Goal: Transaction & Acquisition: Subscribe to service/newsletter

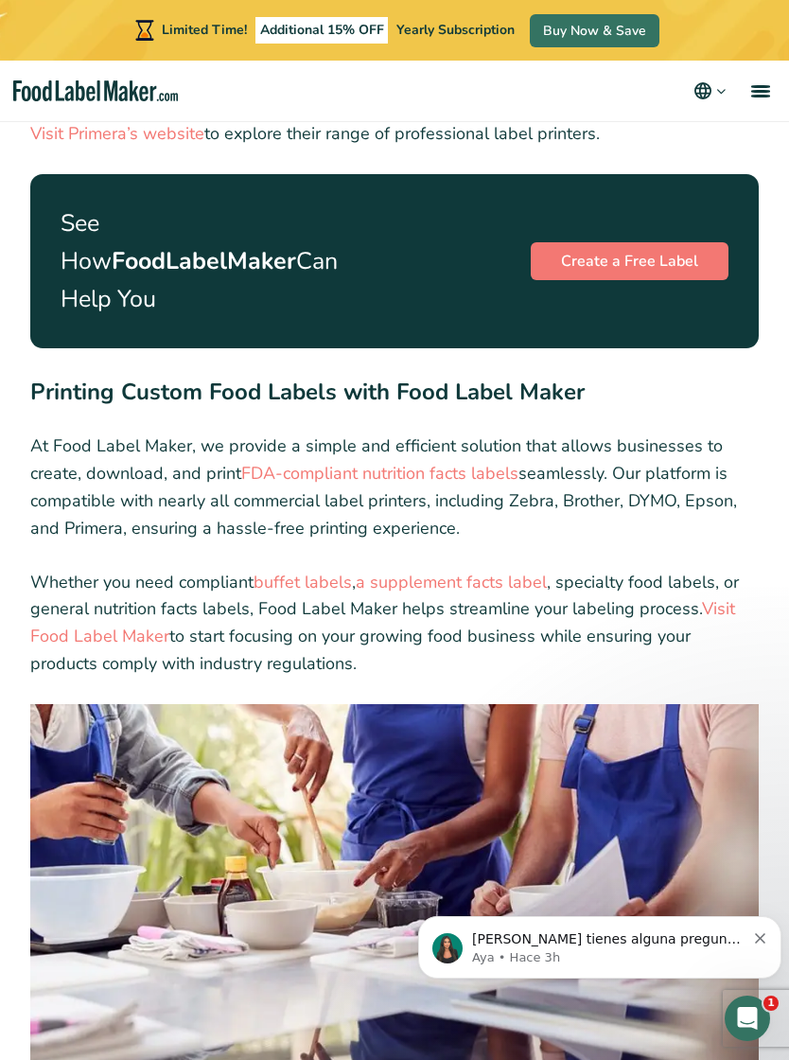
scroll to position [7407, 0]
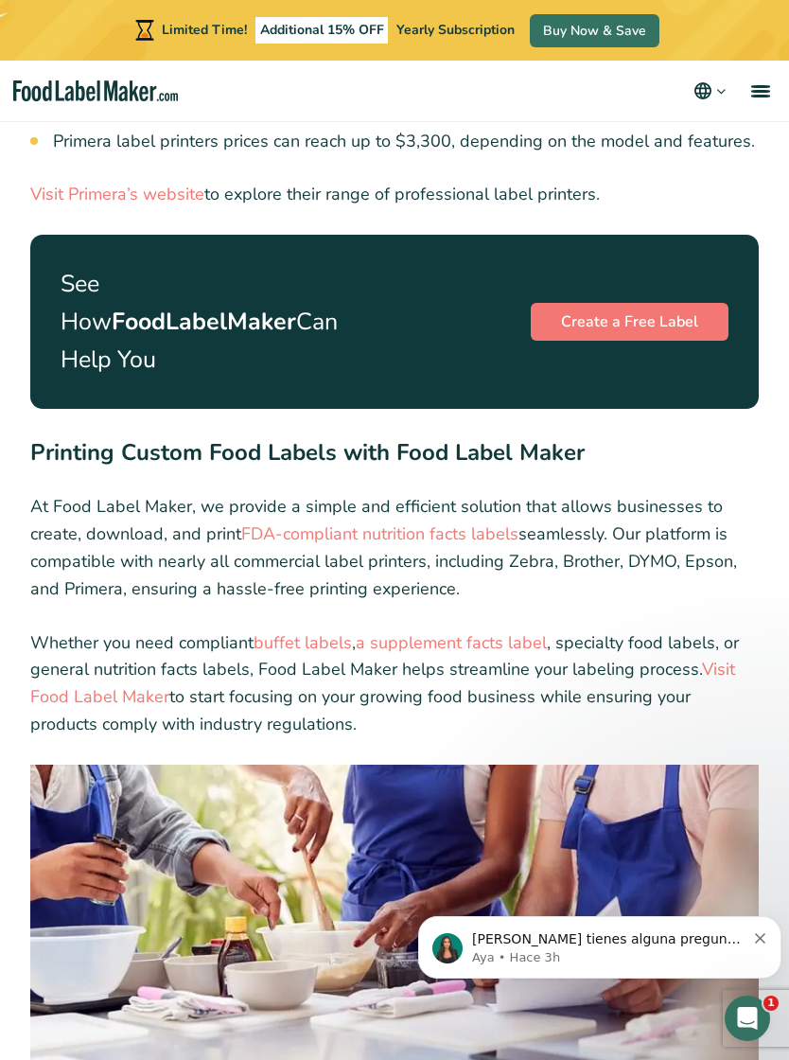
scroll to position [7345, 0]
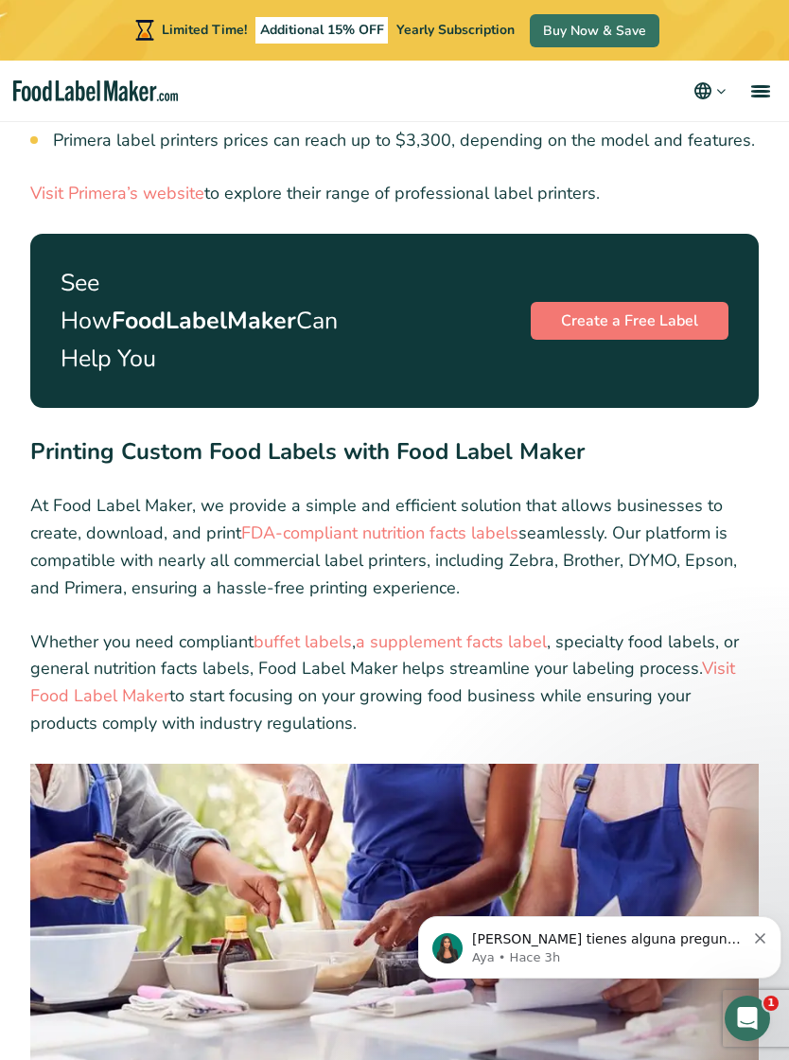
click at [140, 657] on link "Visit Food Label Maker" at bounding box center [382, 682] width 705 height 50
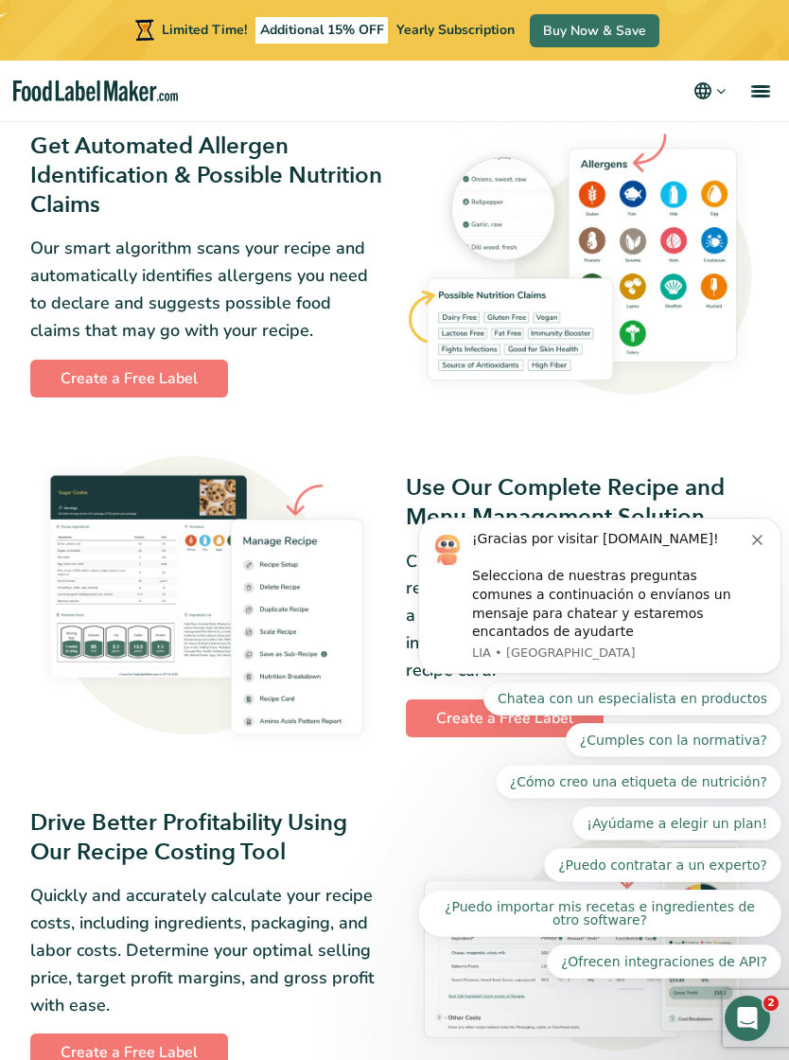
scroll to position [1406, 0]
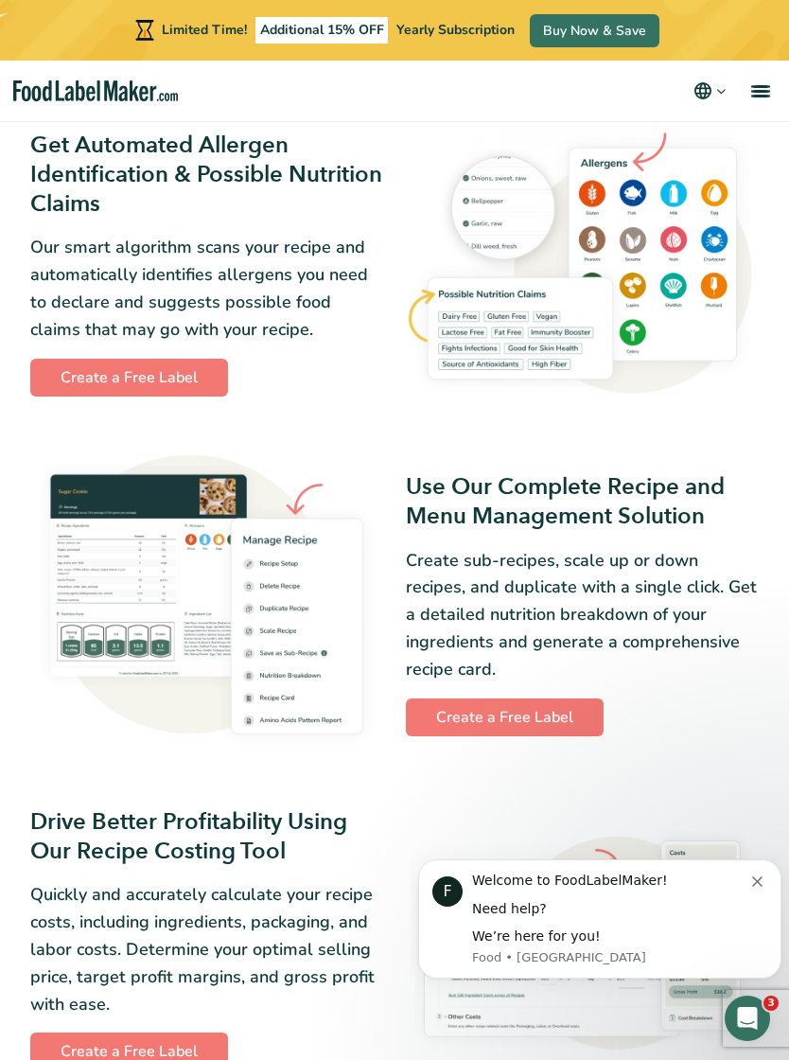
click at [138, 377] on link "Create a Free Label" at bounding box center [129, 378] width 198 height 38
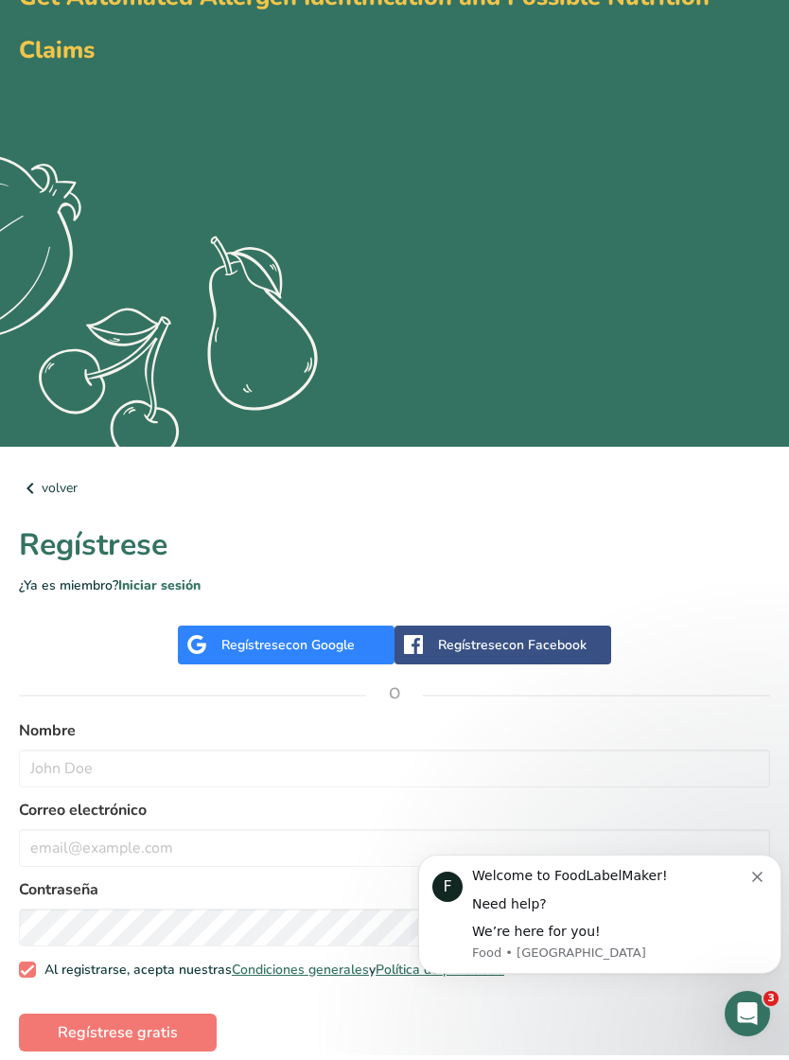
scroll to position [135, 0]
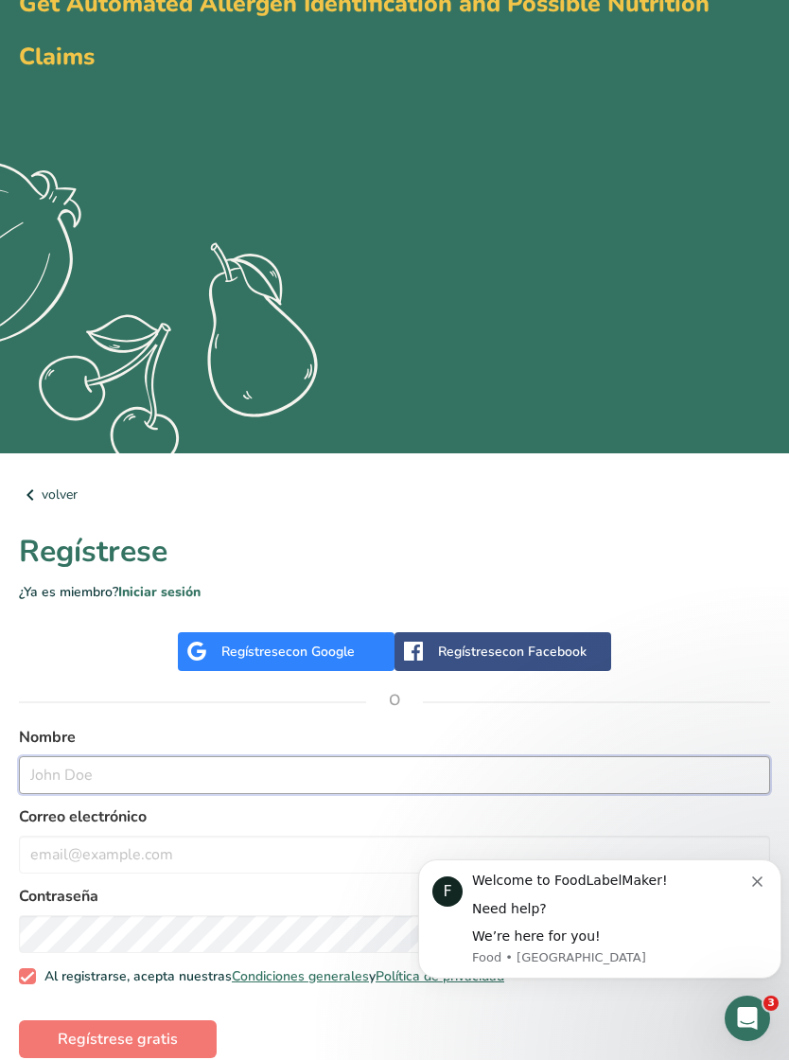
click at [419, 782] on input "text" at bounding box center [394, 775] width 751 height 38
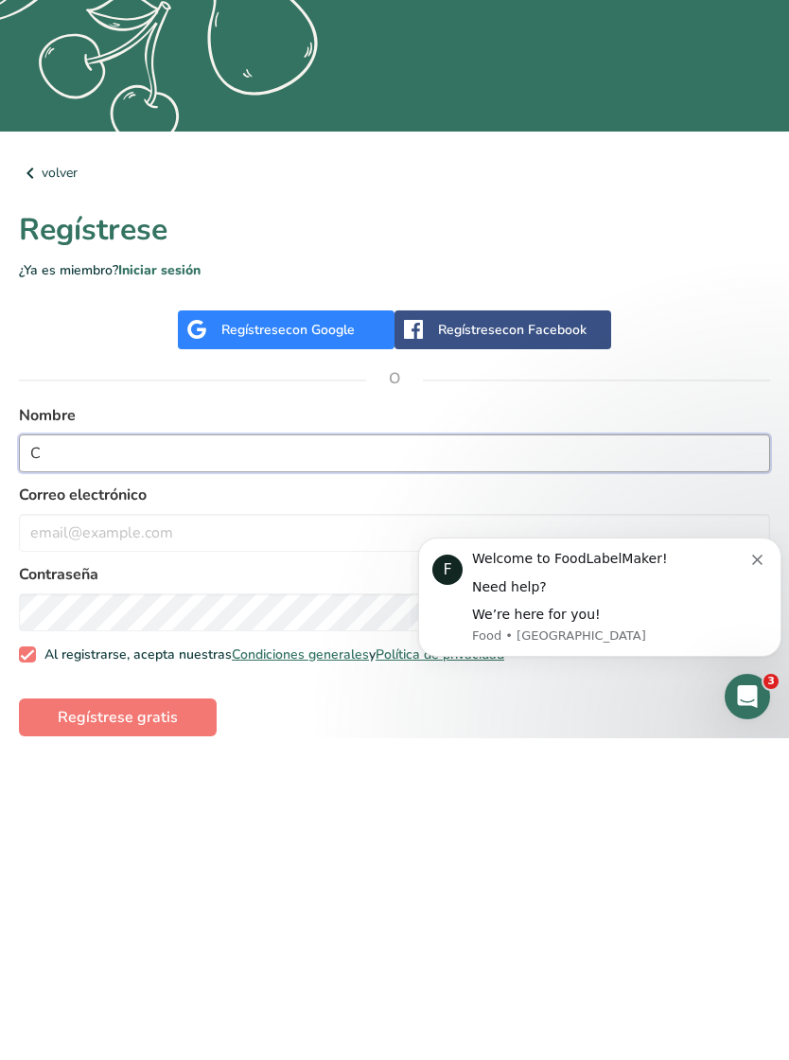
scroll to position [165, 0]
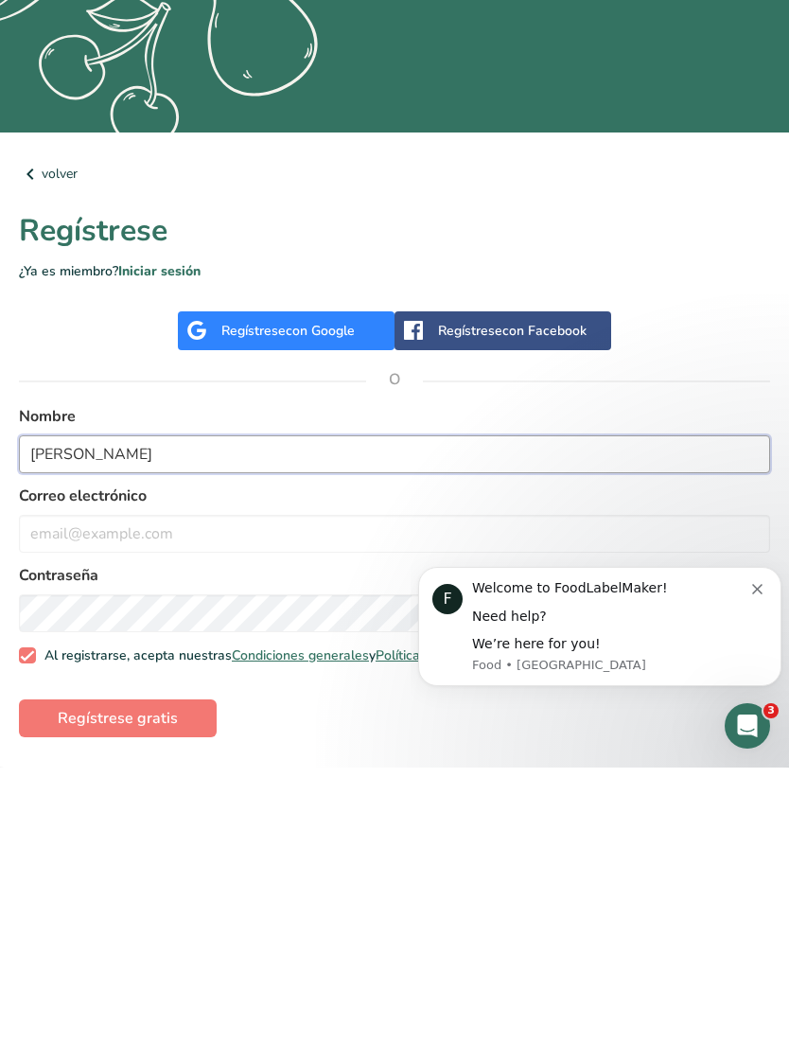
type input "Cindy perez"
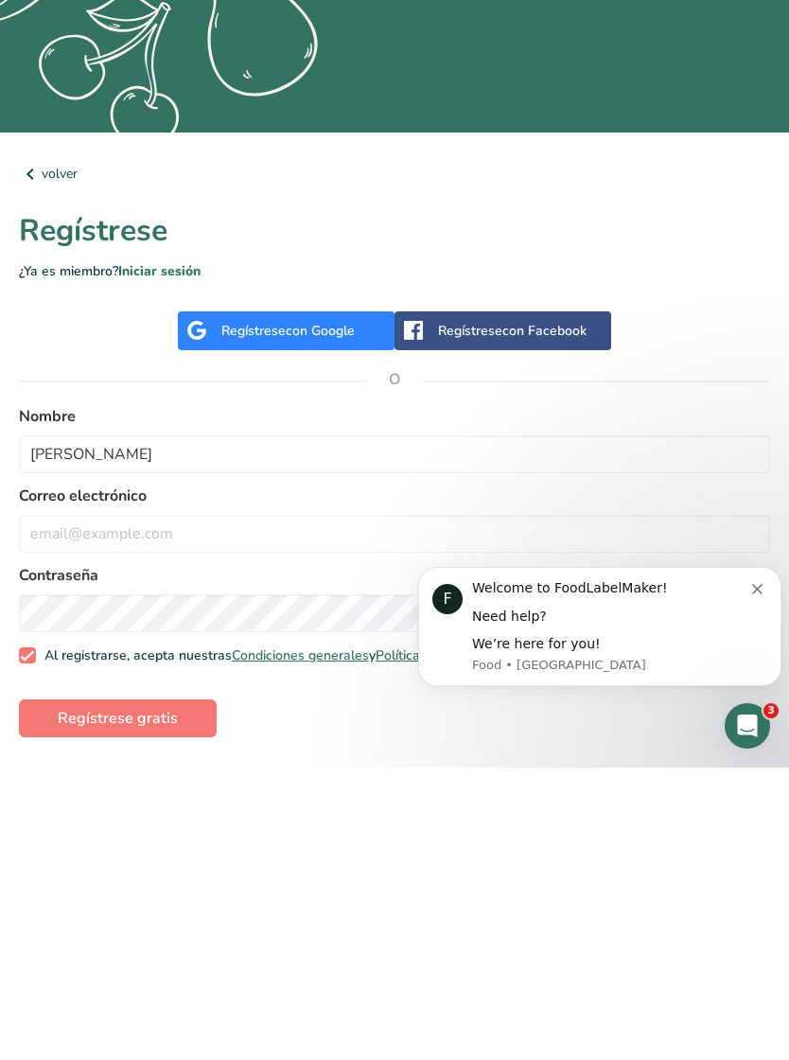
click at [165, 856] on label "Contraseña" at bounding box center [394, 867] width 751 height 23
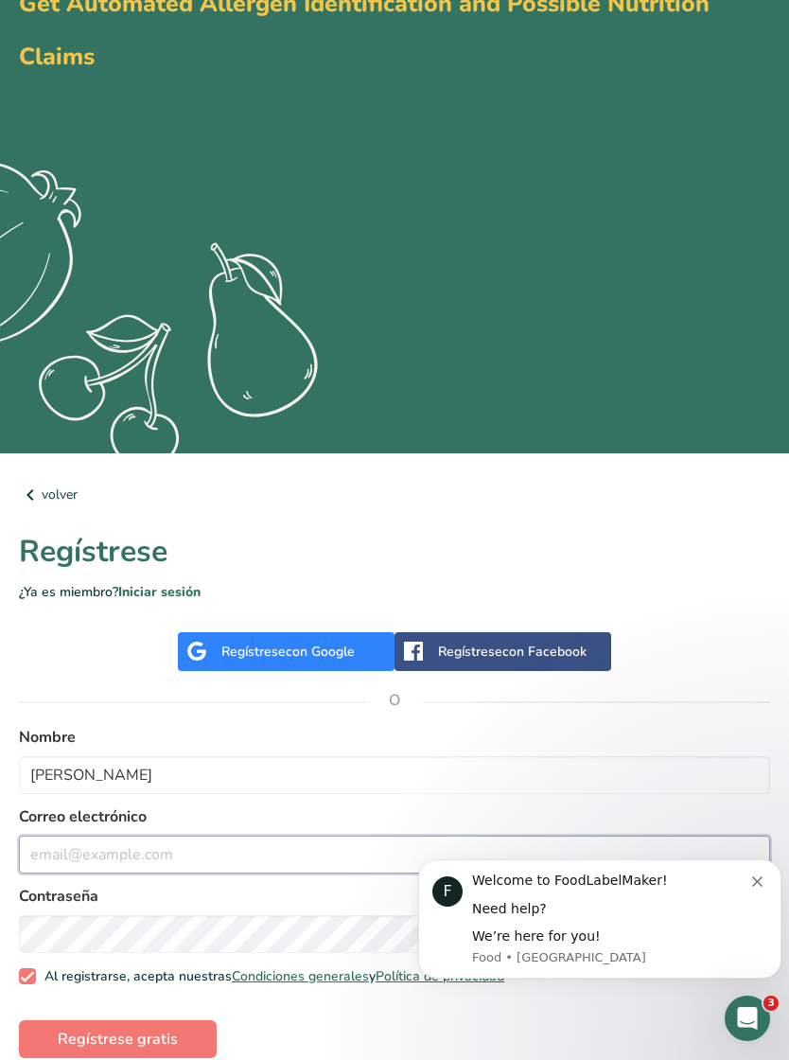
click at [221, 847] on input "email" at bounding box center [394, 855] width 751 height 38
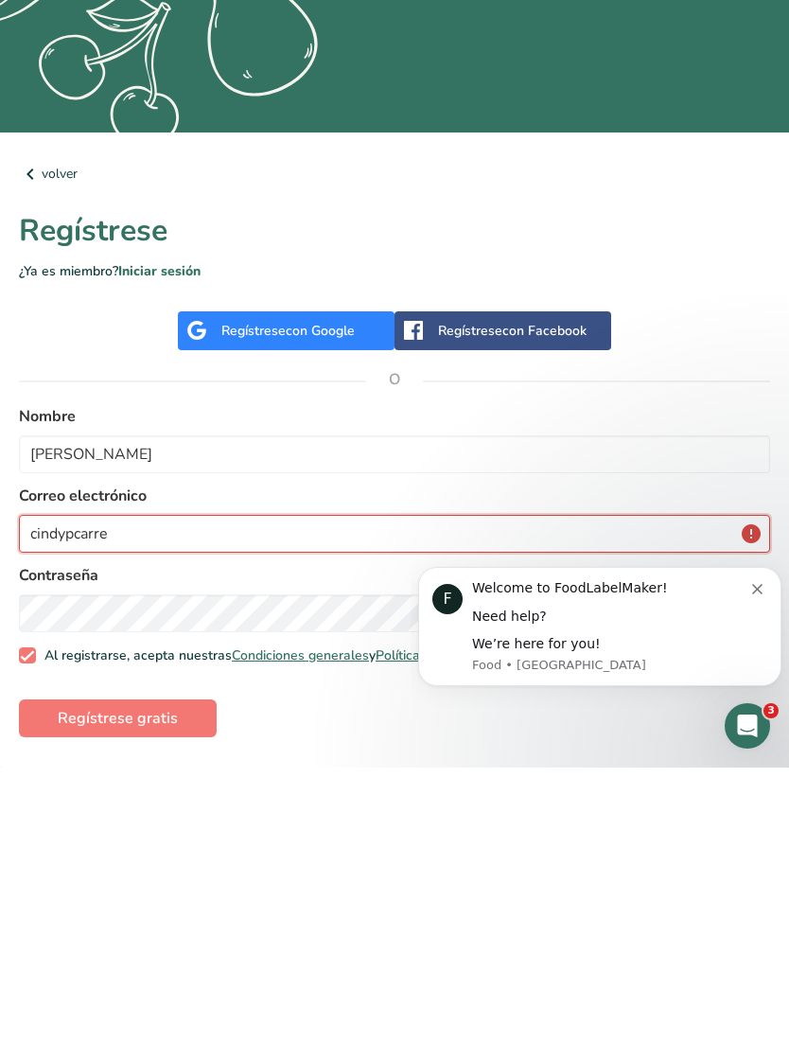
type input "cindypcarrer"
type input "cindypcarrera@gmail.com"
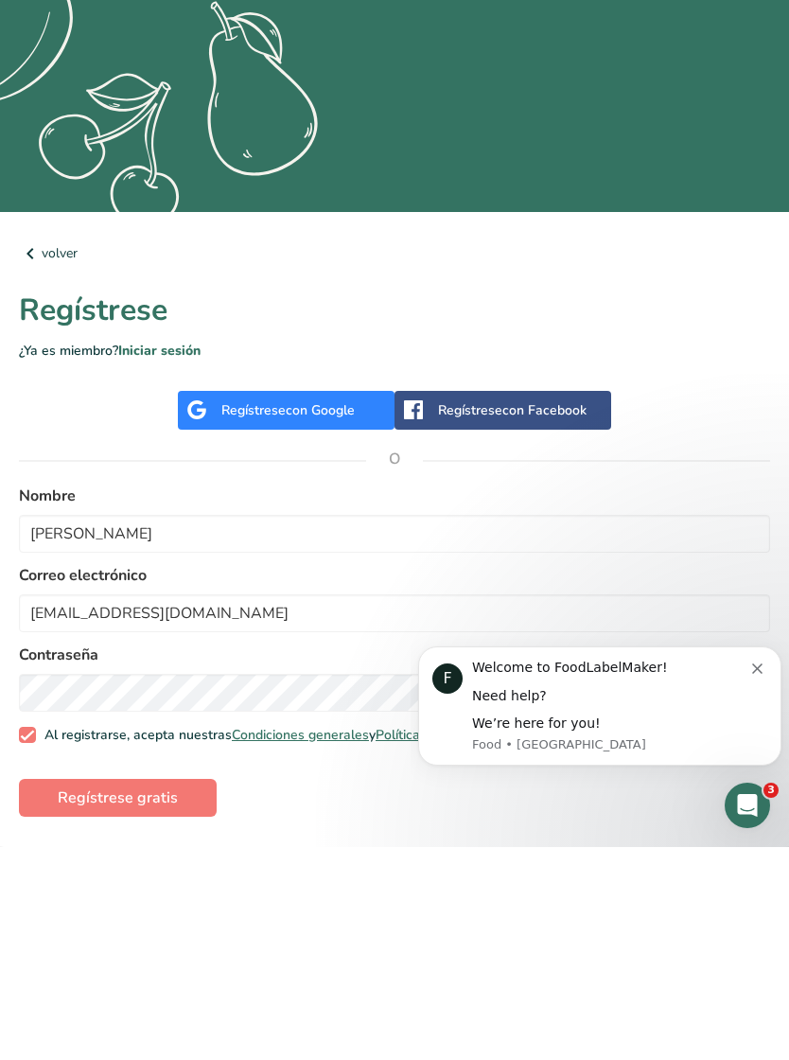
click at [767, 662] on div "F Welcome to FoodLabelMaker! Need help? We’re here for you! Food • Ahora" at bounding box center [599, 706] width 335 height 95
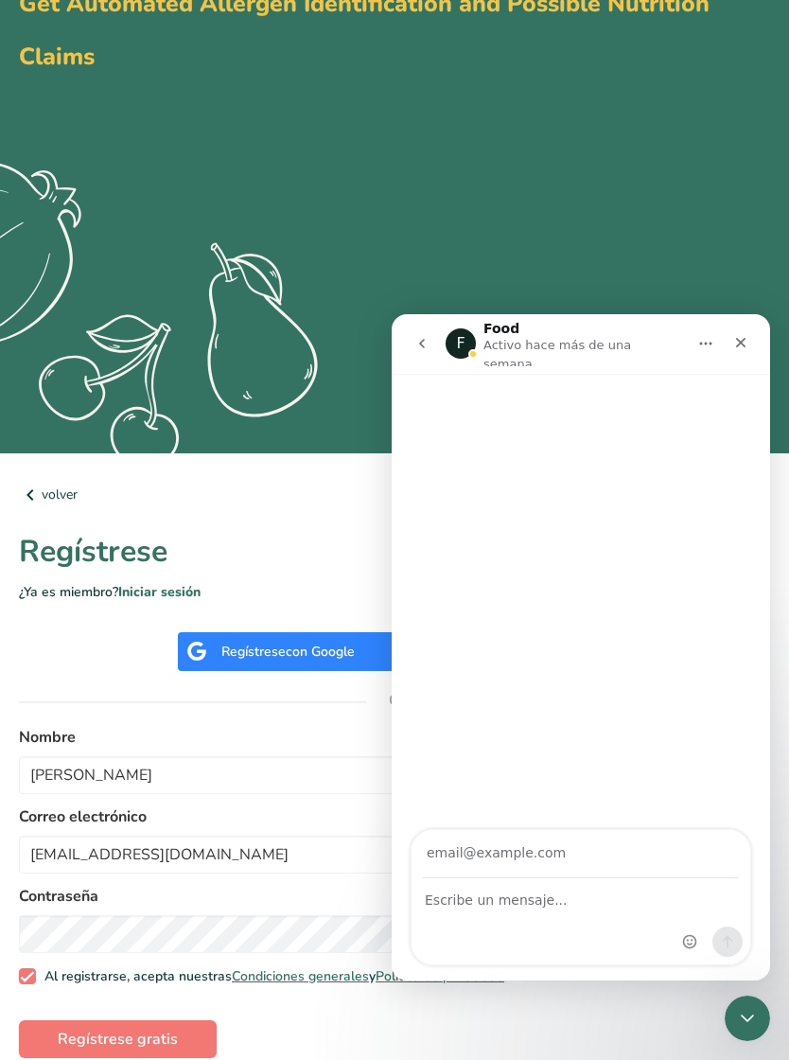
scroll to position [0, 0]
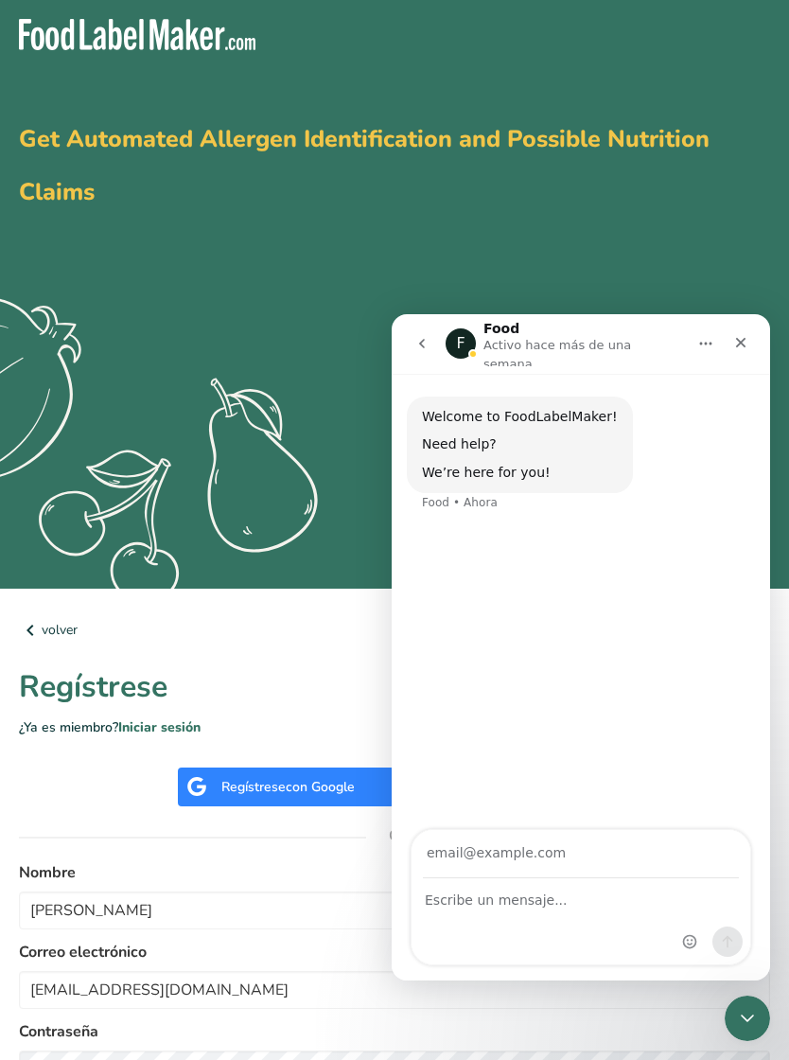
click at [730, 342] on div "Cerrar" at bounding box center [741, 343] width 34 height 34
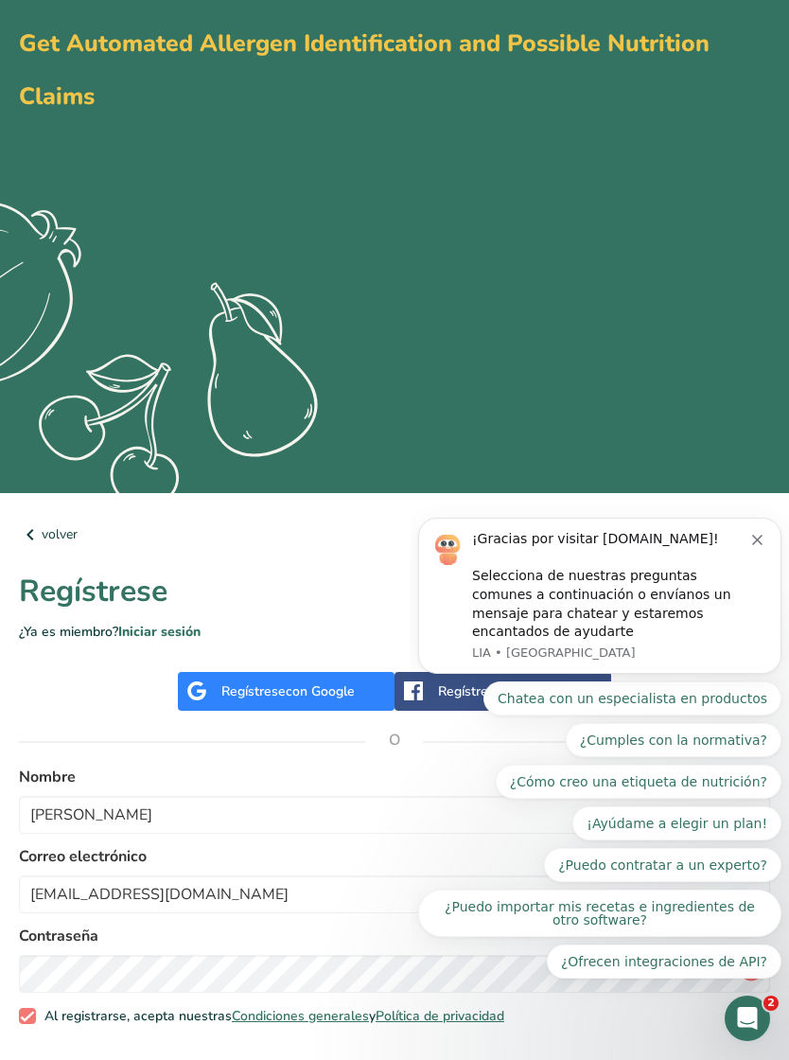
scroll to position [135, 0]
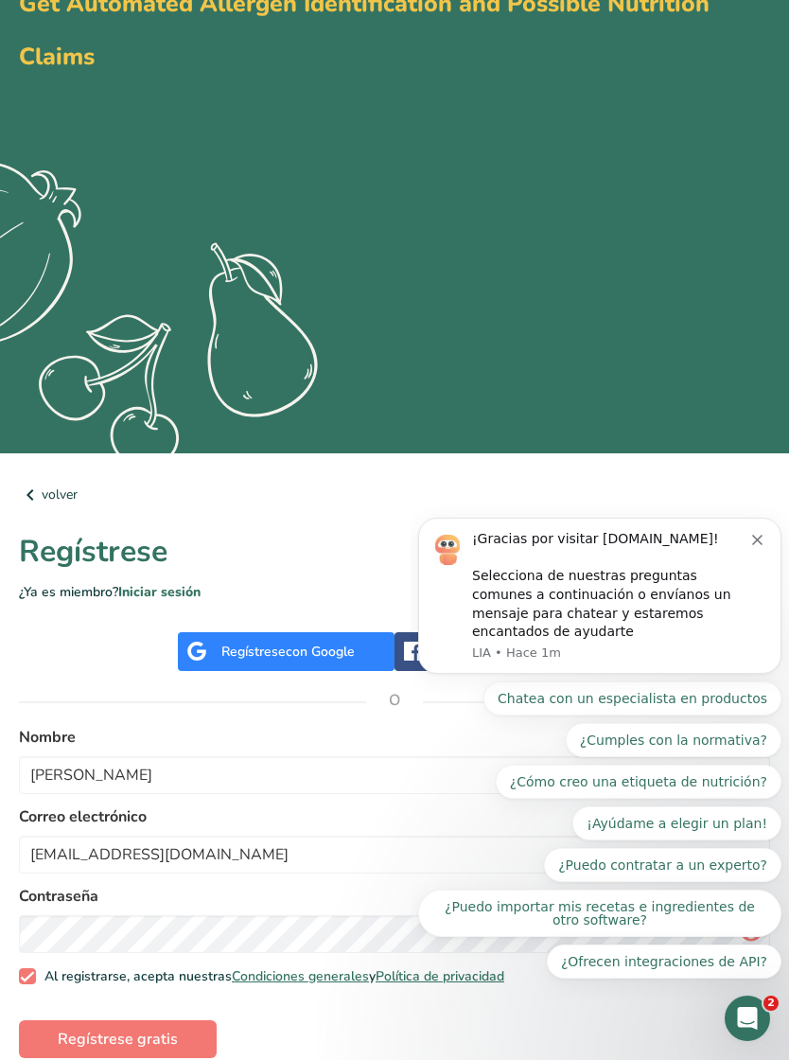
click at [140, 1039] on span "Regístrese gratis" at bounding box center [118, 1039] width 120 height 23
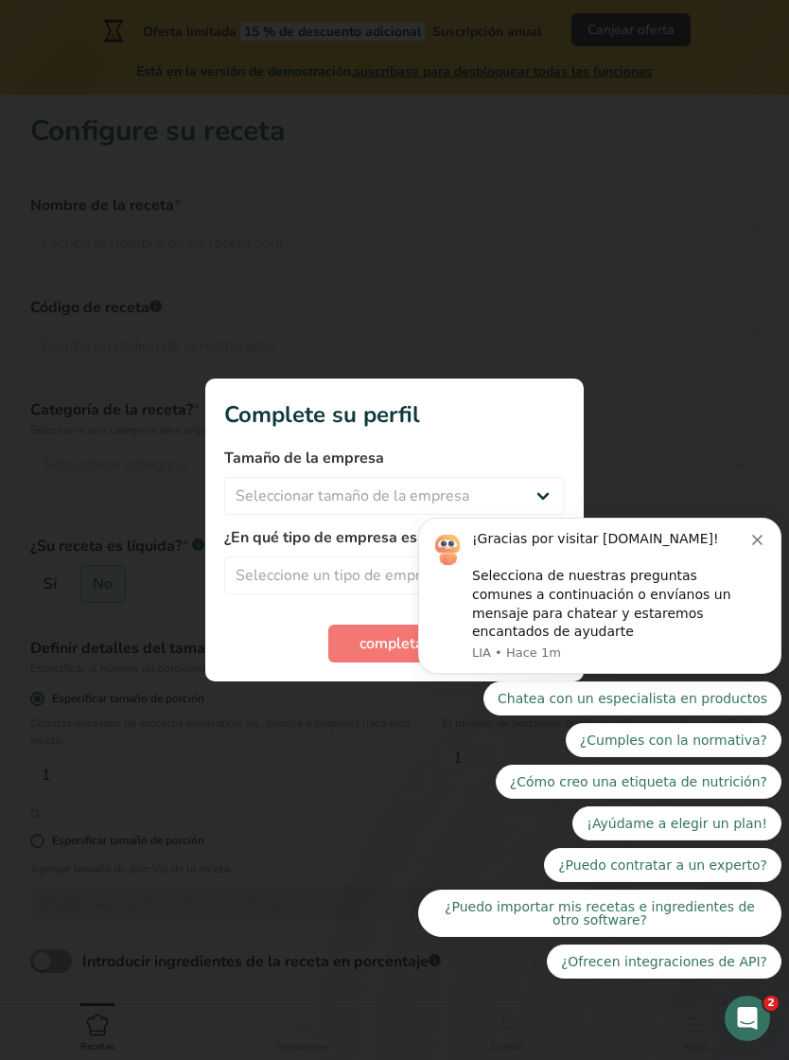
click at [764, 545] on button "Dismiss notification" at bounding box center [759, 537] width 15 height 15
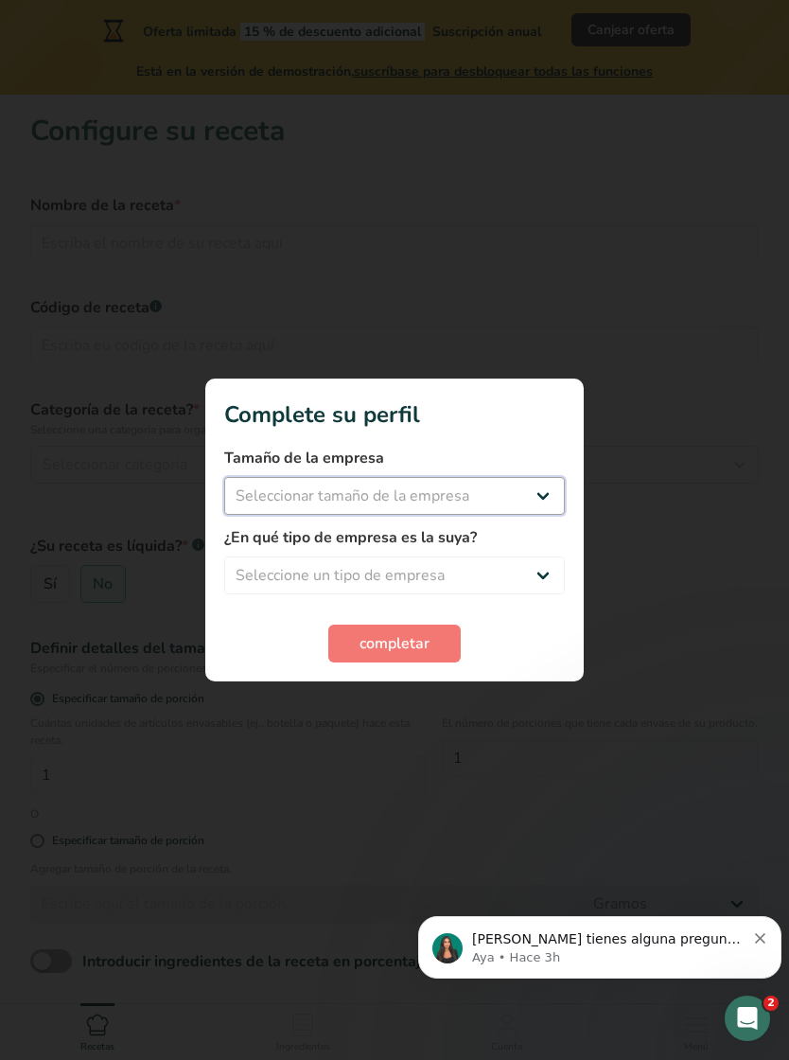
click at [537, 501] on select "Seleccionar tamaño de la empresa Menos de 10 empleados De 10 a 50 empleados De …" at bounding box center [394, 496] width 341 height 38
select select "1"
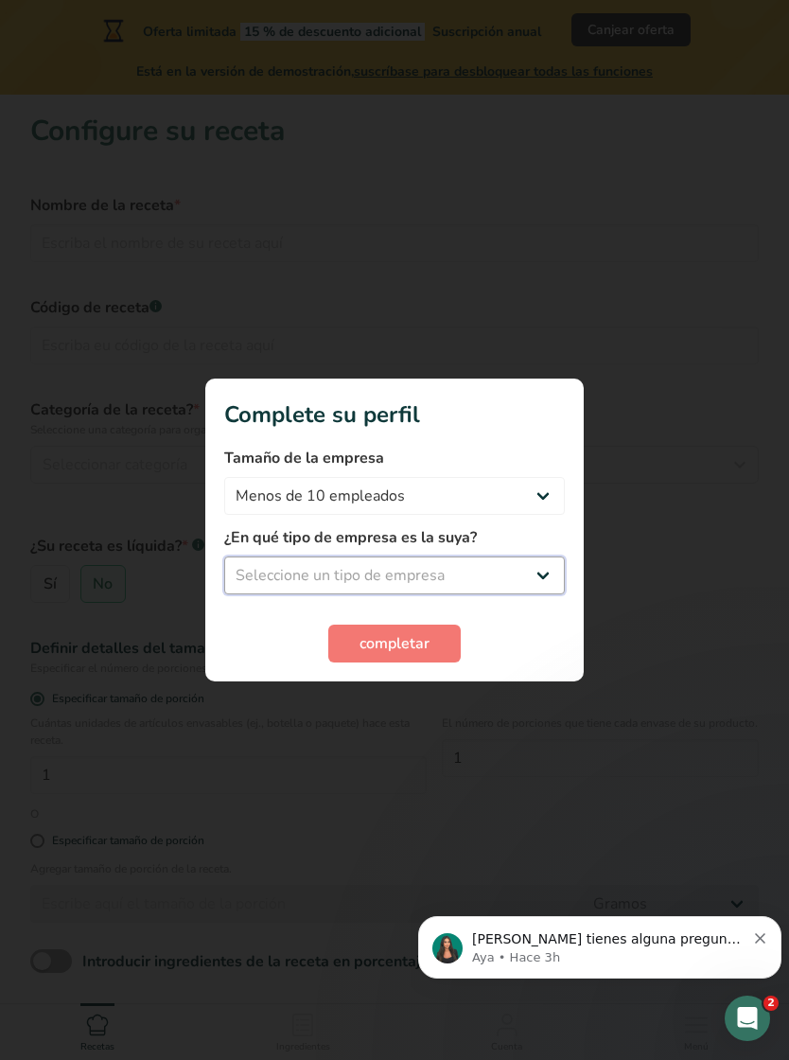
click at [517, 594] on select "Seleccione un tipo de empresa Fabricante de alimentos envasados Restaurante y c…" at bounding box center [394, 575] width 341 height 38
select select "8"
click at [430, 661] on button "completar" at bounding box center [394, 644] width 132 height 38
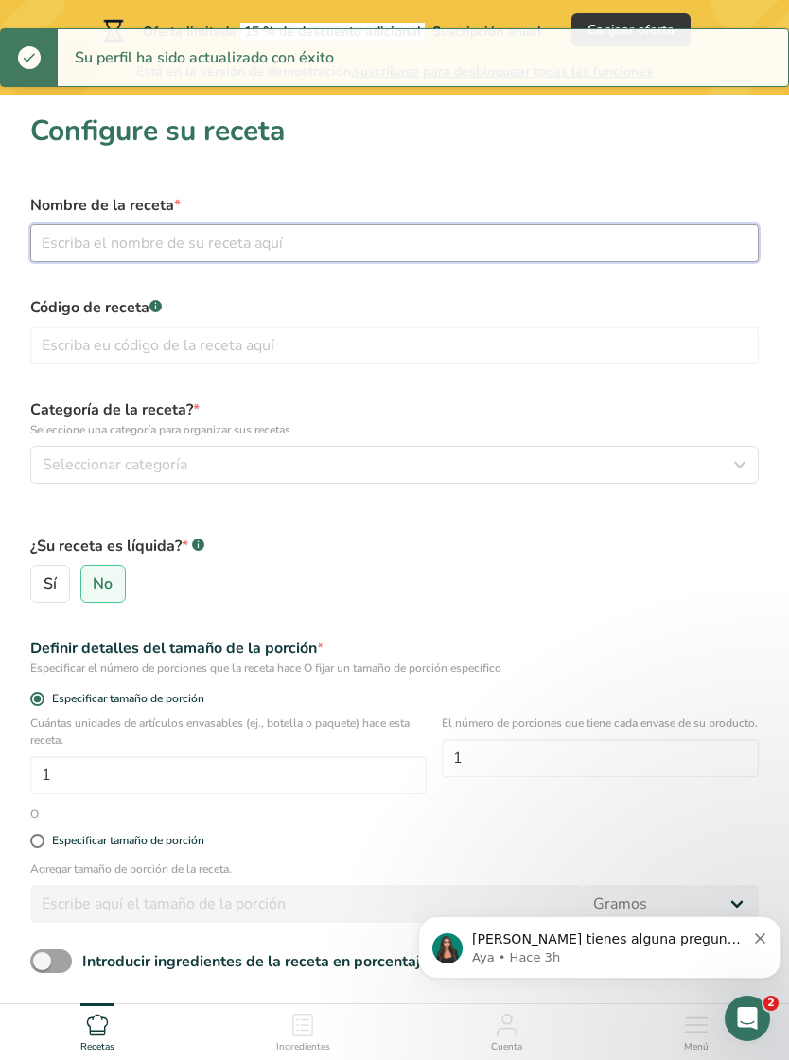
click at [80, 238] on input "text" at bounding box center [394, 243] width 729 height 38
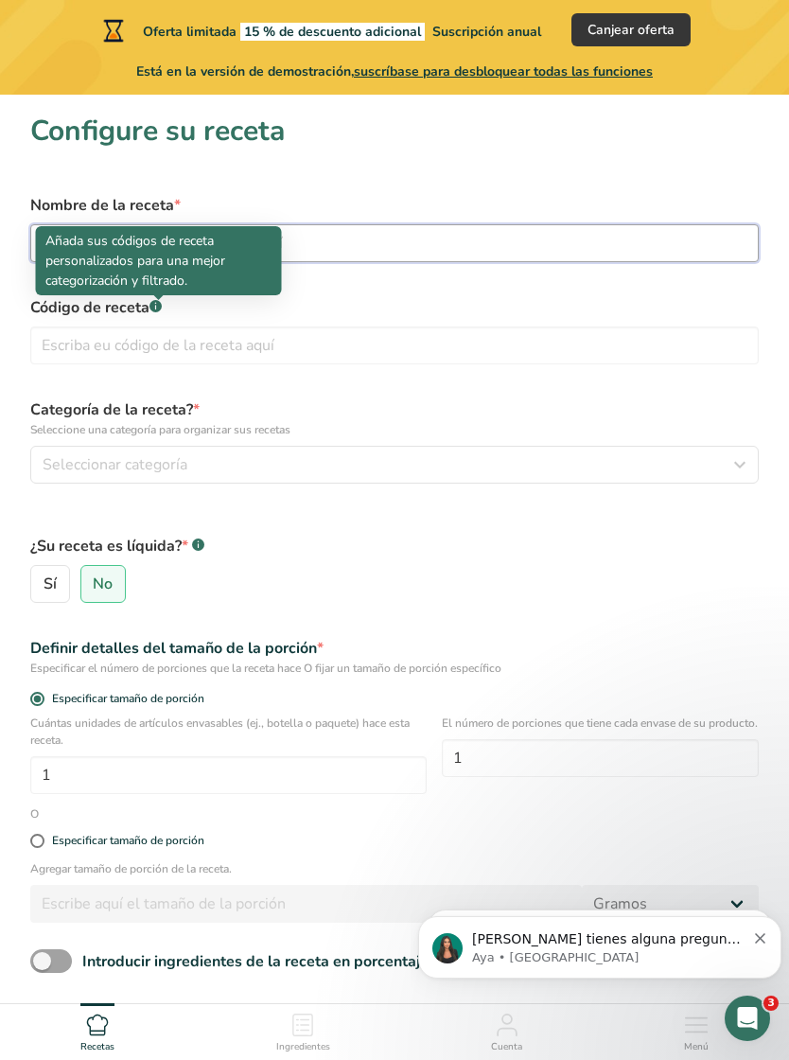
click at [531, 255] on input "text" at bounding box center [394, 243] width 729 height 38
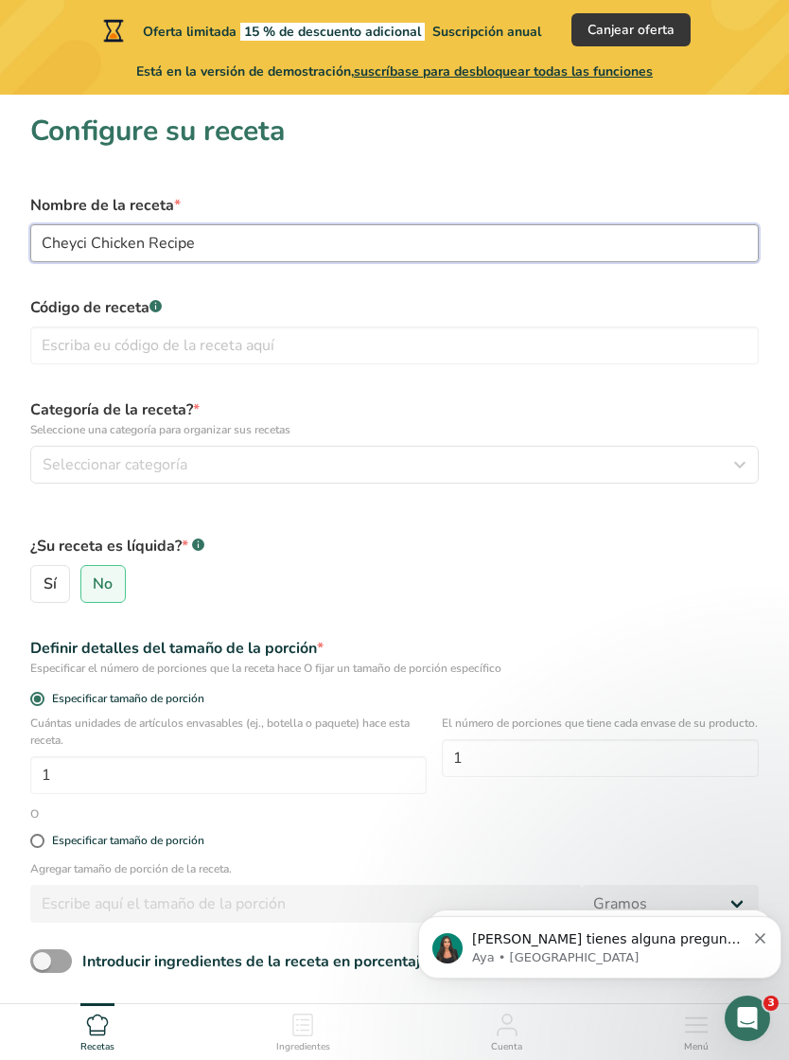
type input "Cheyci Chicken Recipe"
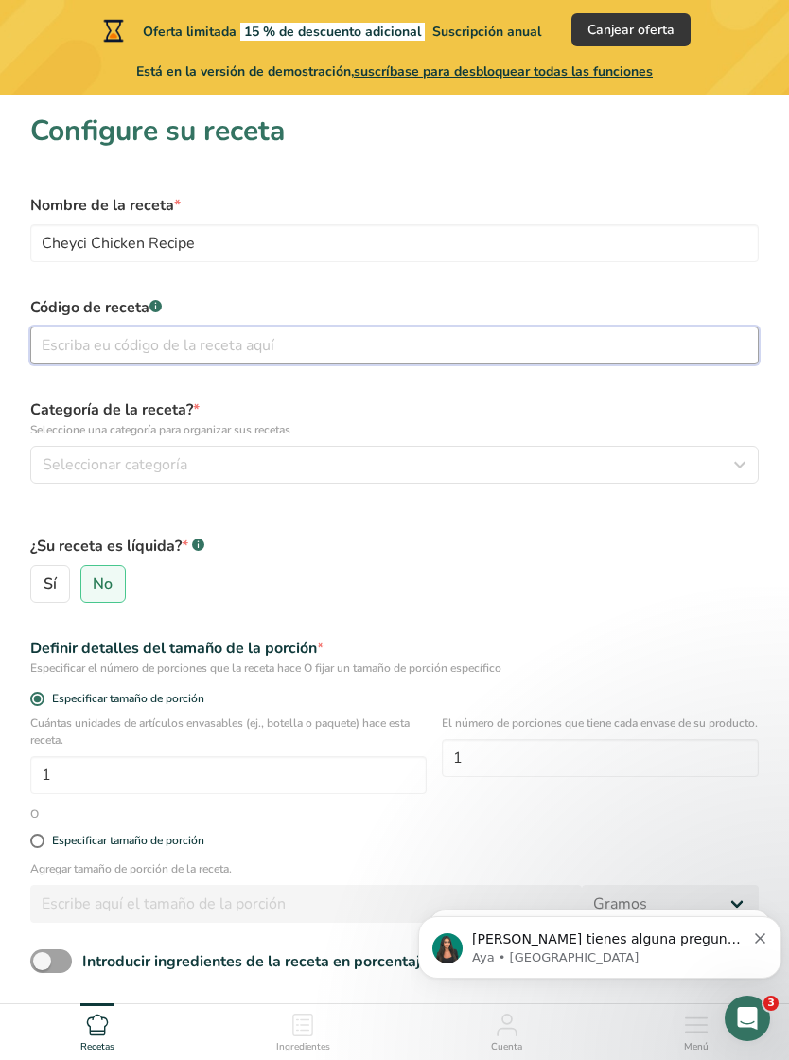
click at [97, 339] on input "text" at bounding box center [394, 345] width 729 height 38
type input "C"
type input "001"
click at [514, 483] on button "Seleccionar categoría" at bounding box center [394, 465] width 729 height 38
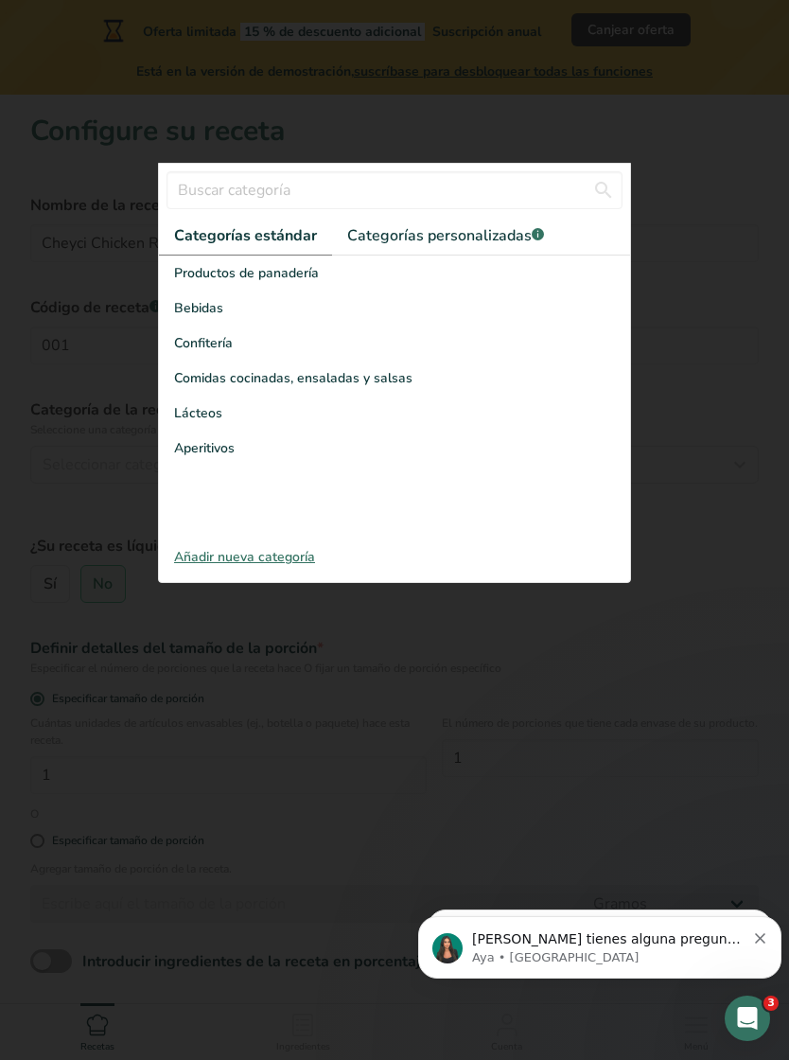
click at [397, 380] on span "Comidas cocinadas, ensaladas y salsas" at bounding box center [293, 378] width 238 height 20
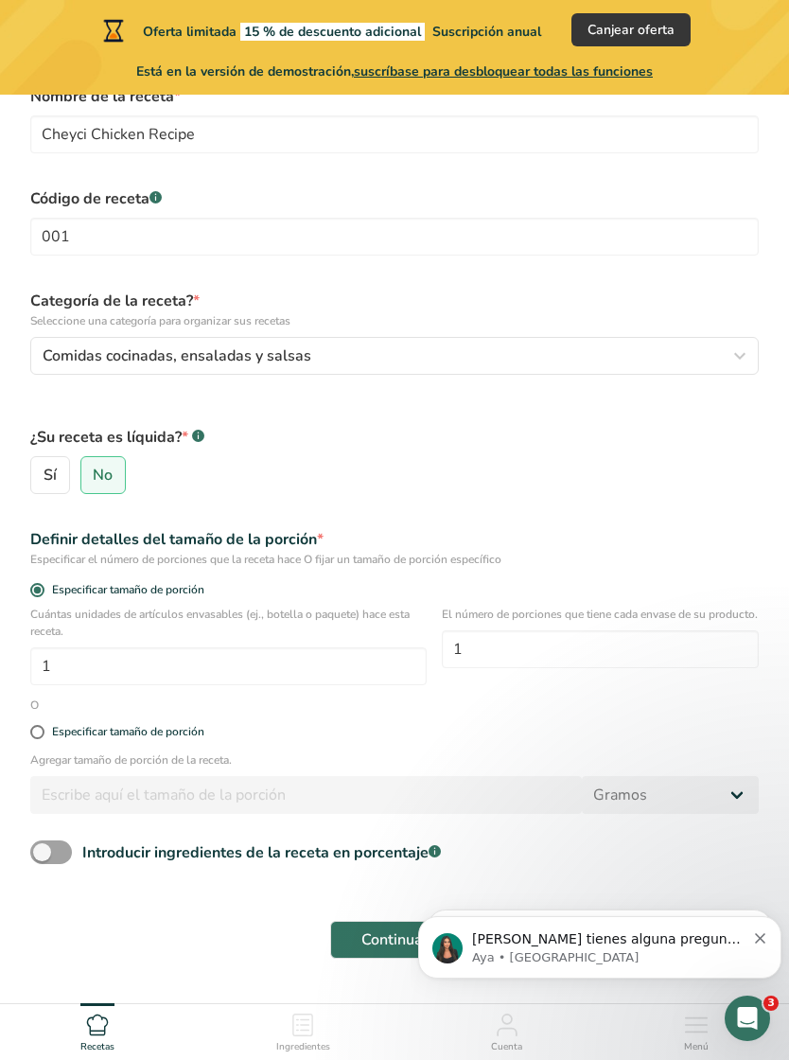
scroll to position [125, 0]
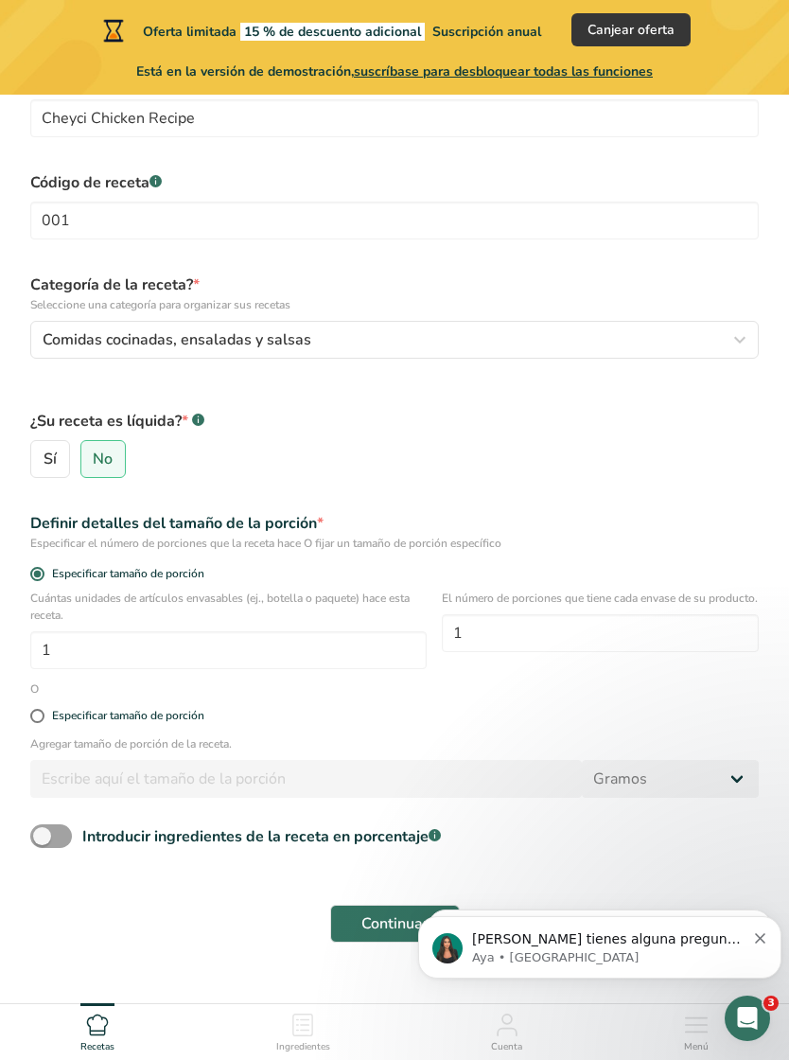
click at [40, 718] on span at bounding box center [37, 716] width 14 height 14
click at [40, 718] on input "Especificar tamaño de porción" at bounding box center [36, 716] width 12 height 12
radio input "true"
radio input "false"
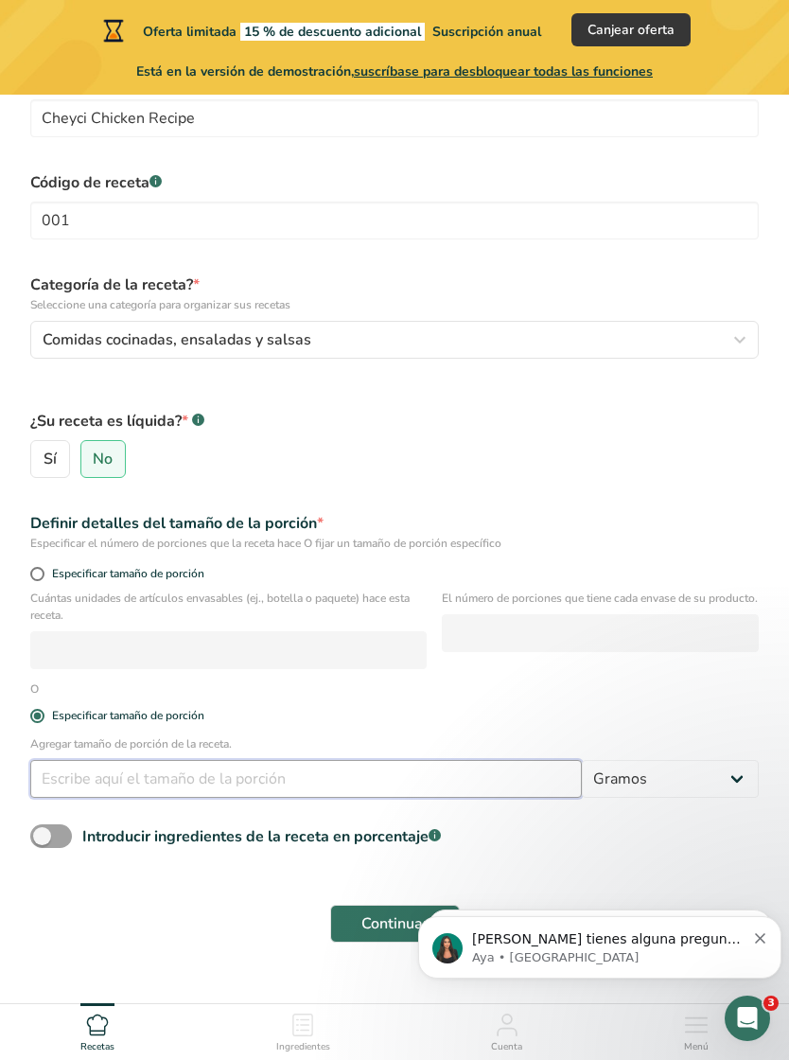
click at [240, 781] on input "number" at bounding box center [306, 779] width 552 height 38
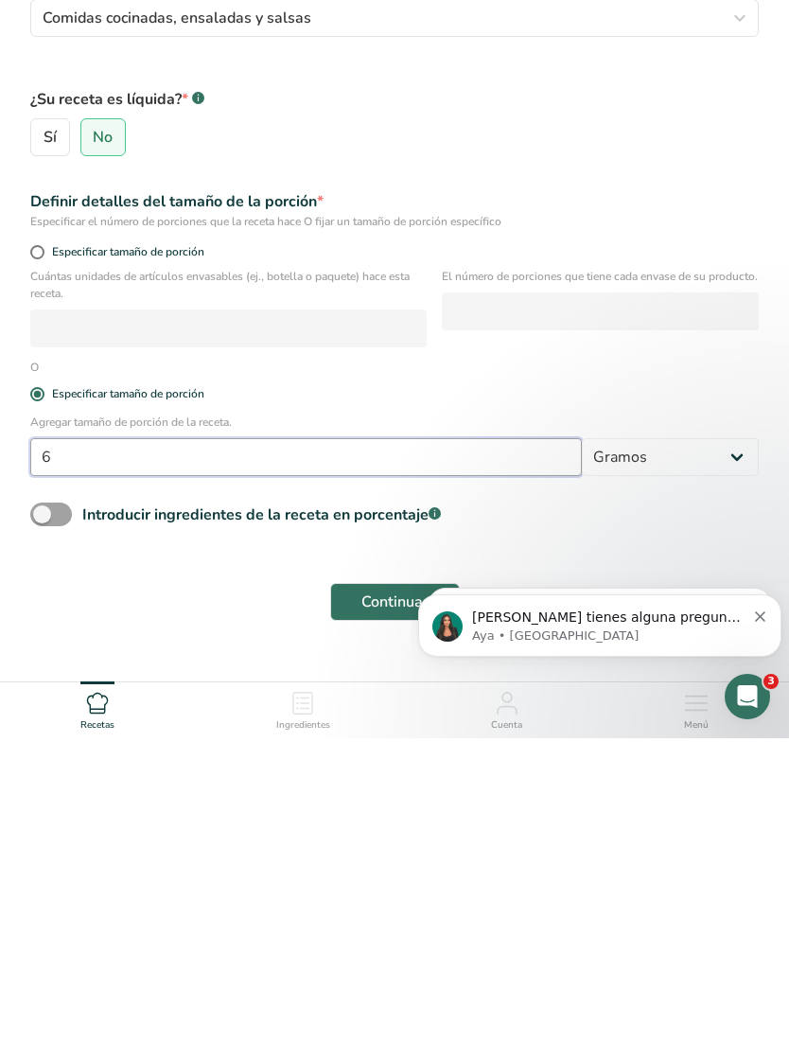
scroll to position [154, 0]
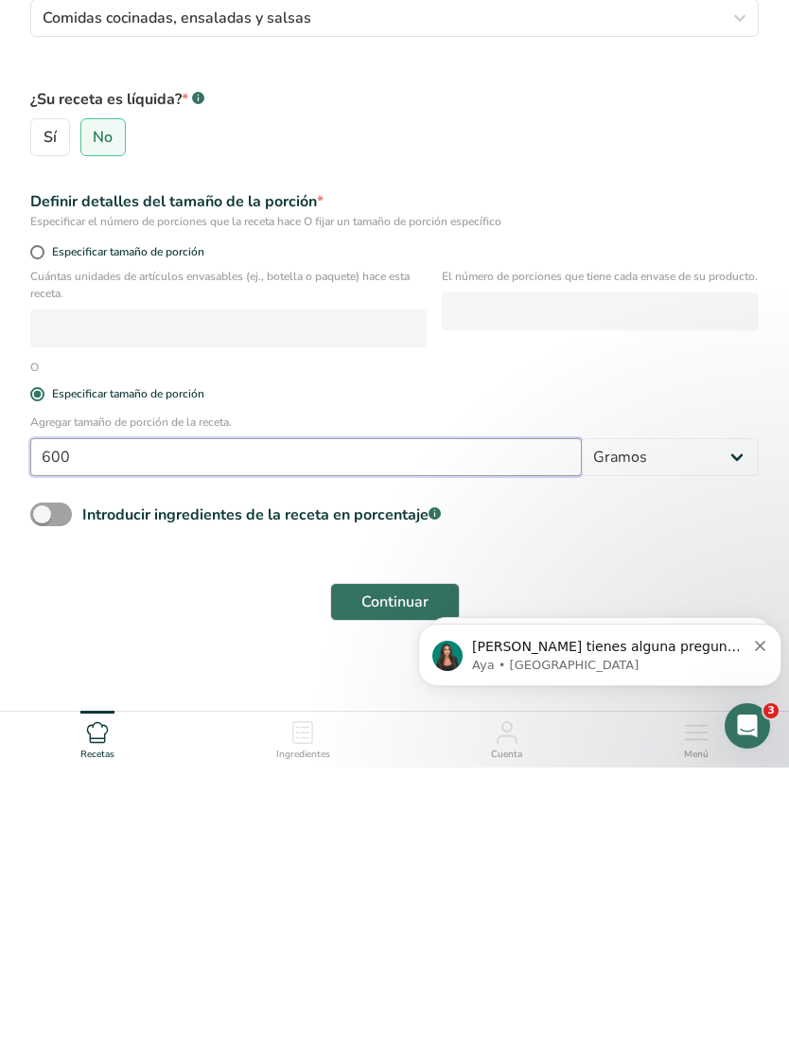
type input "600"
click at [59, 795] on span at bounding box center [51, 807] width 42 height 24
click at [43, 801] on input "Introducir ingredientes de la receta en porcentaje .a-a{fill:#347362;}.b-a{fill…" at bounding box center [36, 807] width 12 height 12
checkbox input "true"
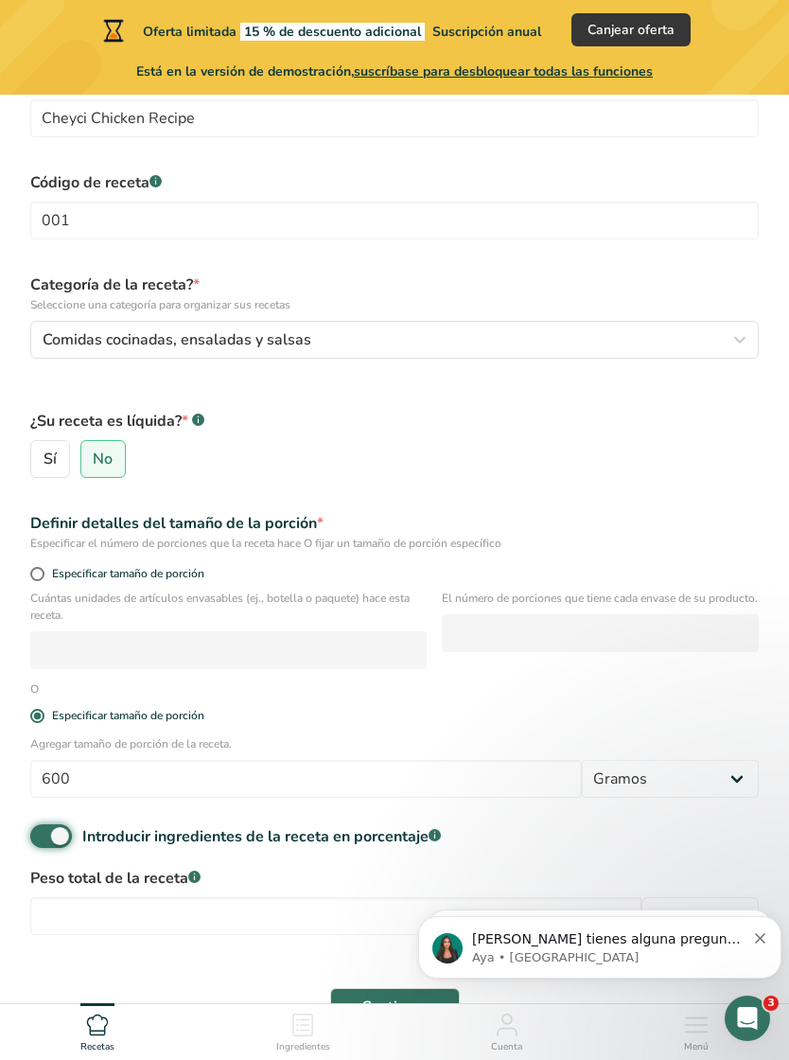
scroll to position [208, 0]
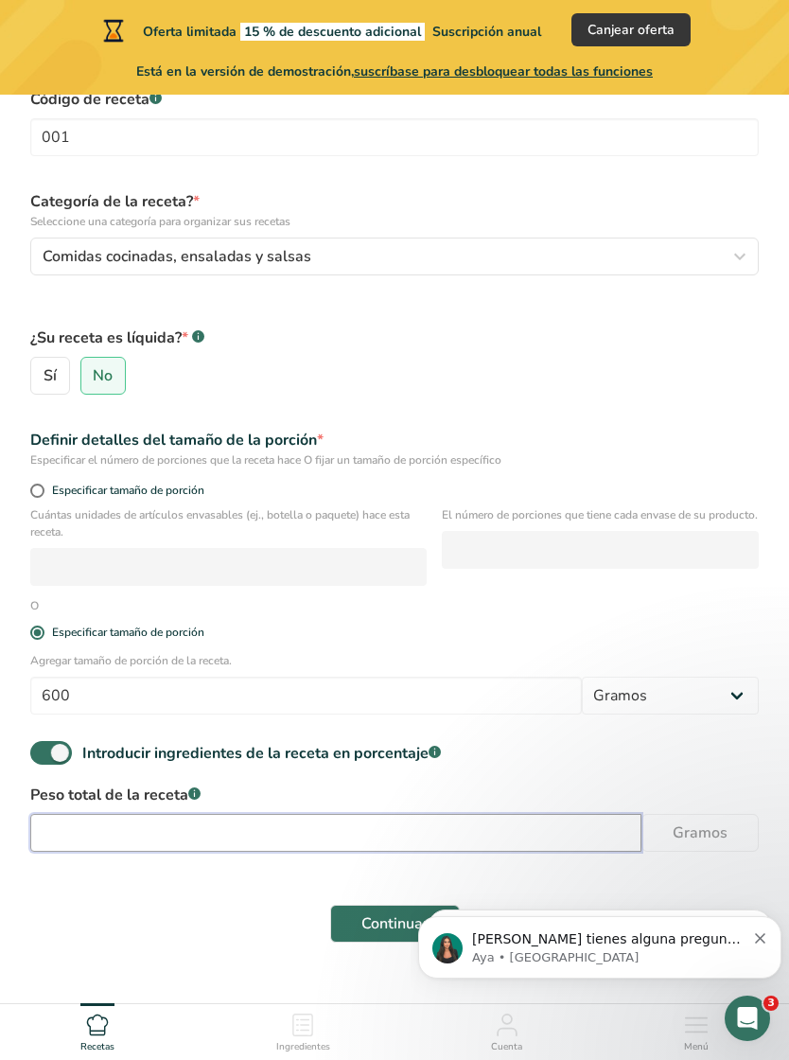
click at [508, 827] on input "number" at bounding box center [335, 833] width 611 height 38
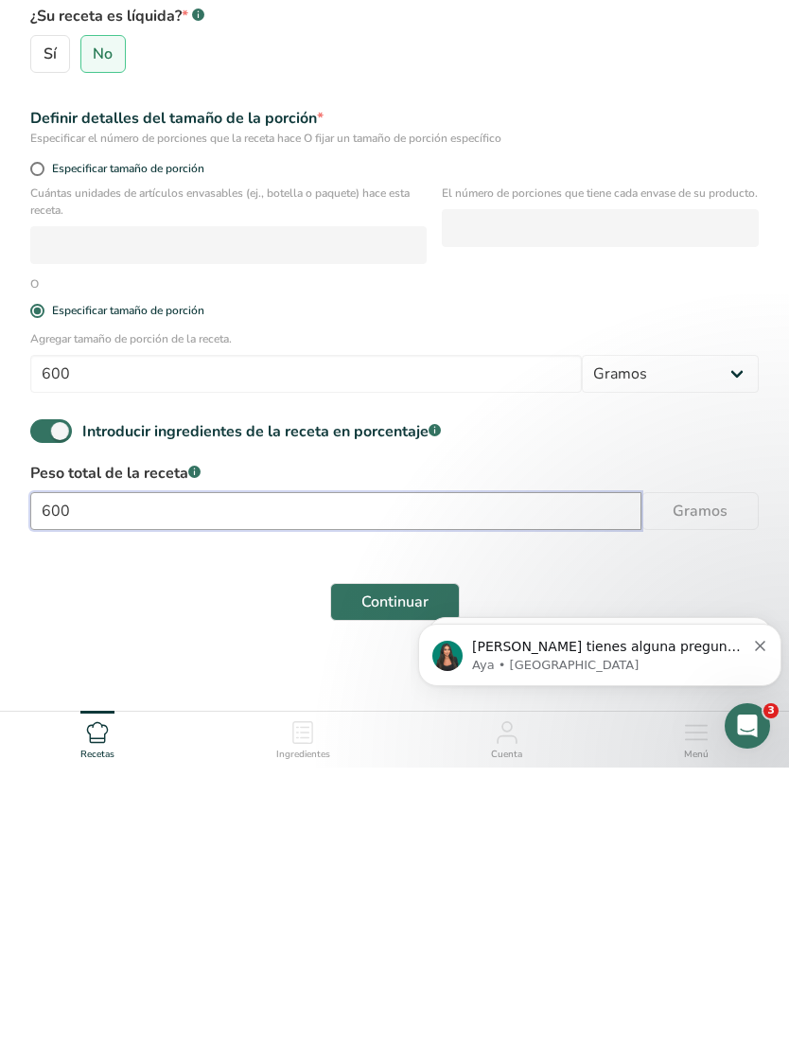
type input "600"
click at [419, 594] on body "Si tienes alguna pregunta no dudes en consultarnos. ¡Estamos aquí para ayudarte…" at bounding box center [599, 649] width 363 height 117
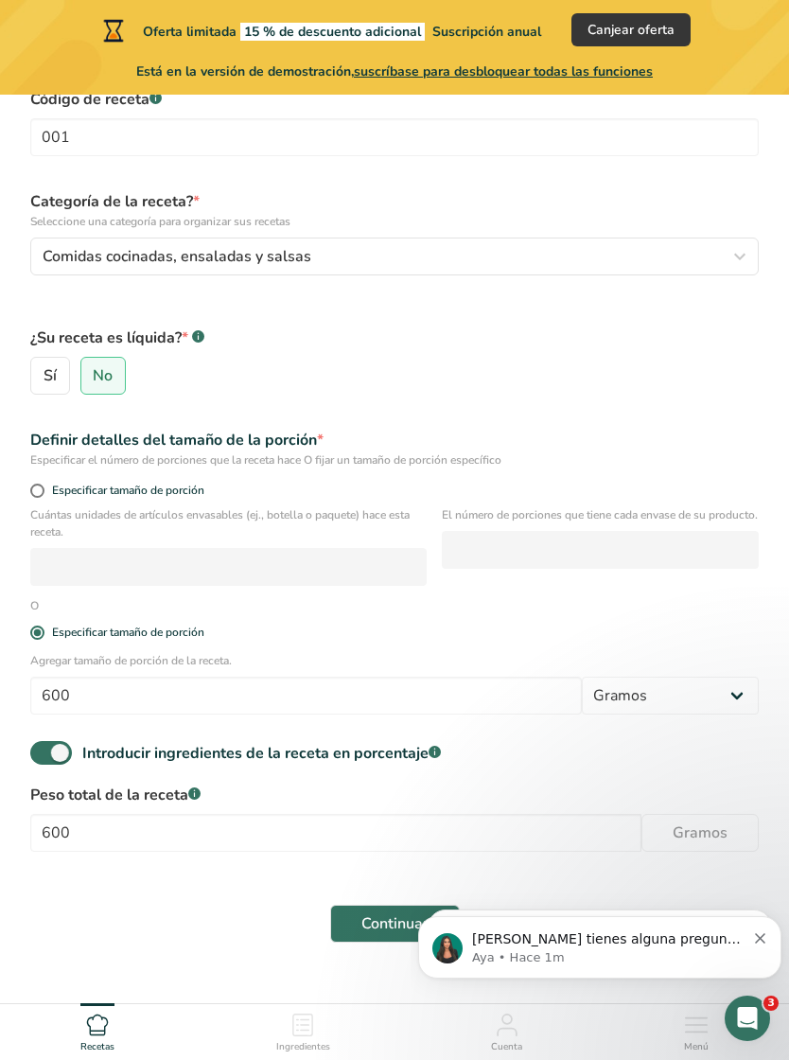
click at [393, 916] on span "Continuar" at bounding box center [394, 923] width 67 height 23
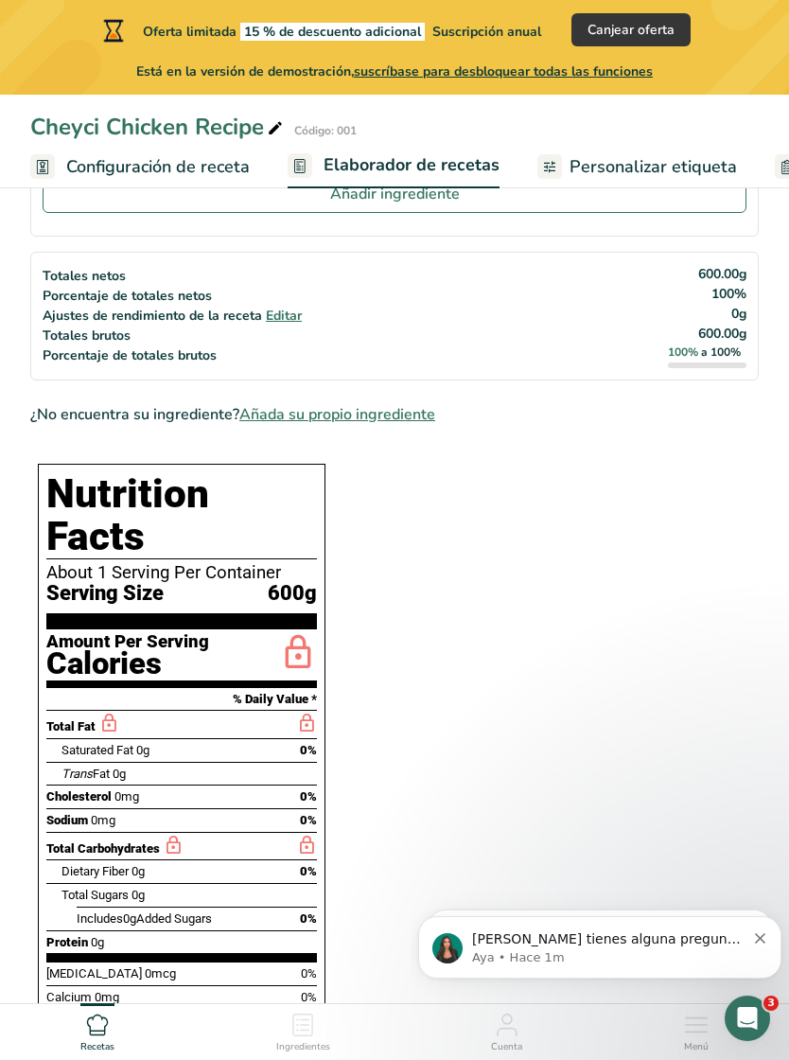
scroll to position [173, 0]
click at [285, 325] on span "Editar" at bounding box center [284, 317] width 36 height 18
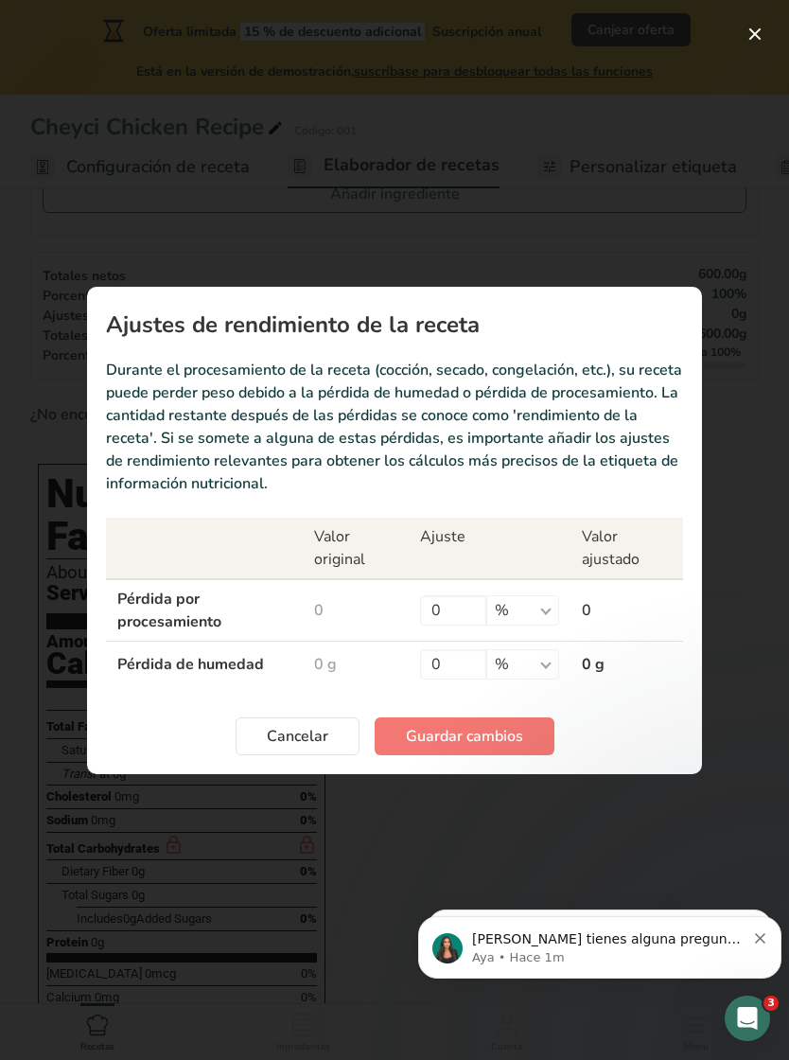
click at [318, 601] on td "0" at bounding box center [356, 610] width 106 height 62
click at [449, 608] on input "0" at bounding box center [453, 610] width 66 height 30
type input "10"
click at [450, 650] on input "0" at bounding box center [453, 664] width 66 height 30
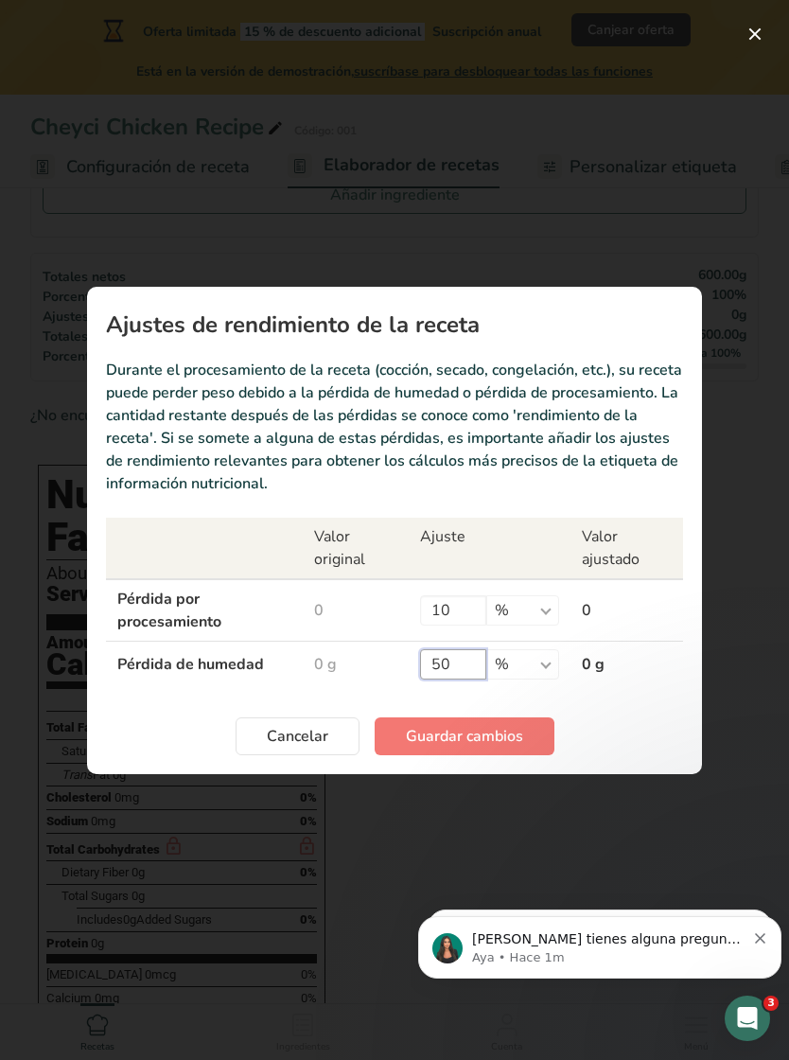
click at [456, 650] on input "50" at bounding box center [453, 664] width 66 height 30
click at [474, 660] on input "50" at bounding box center [453, 664] width 66 height 30
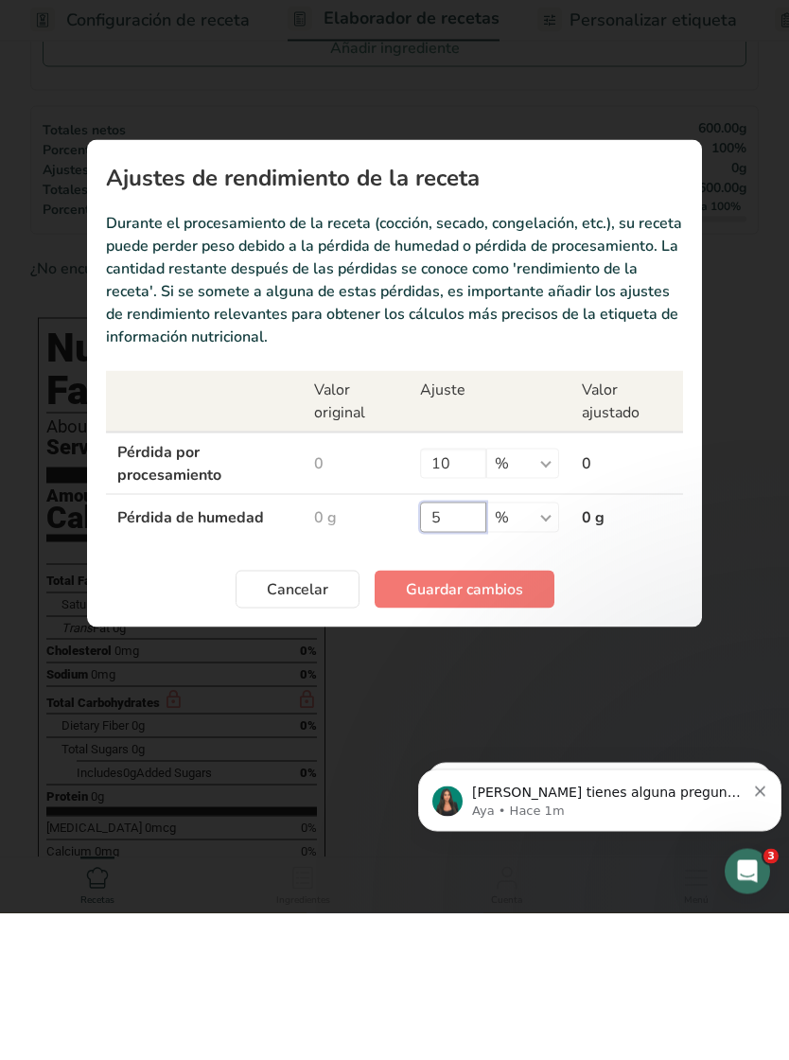
type input "5"
click at [517, 725] on span "Guardar cambios" at bounding box center [464, 736] width 117 height 23
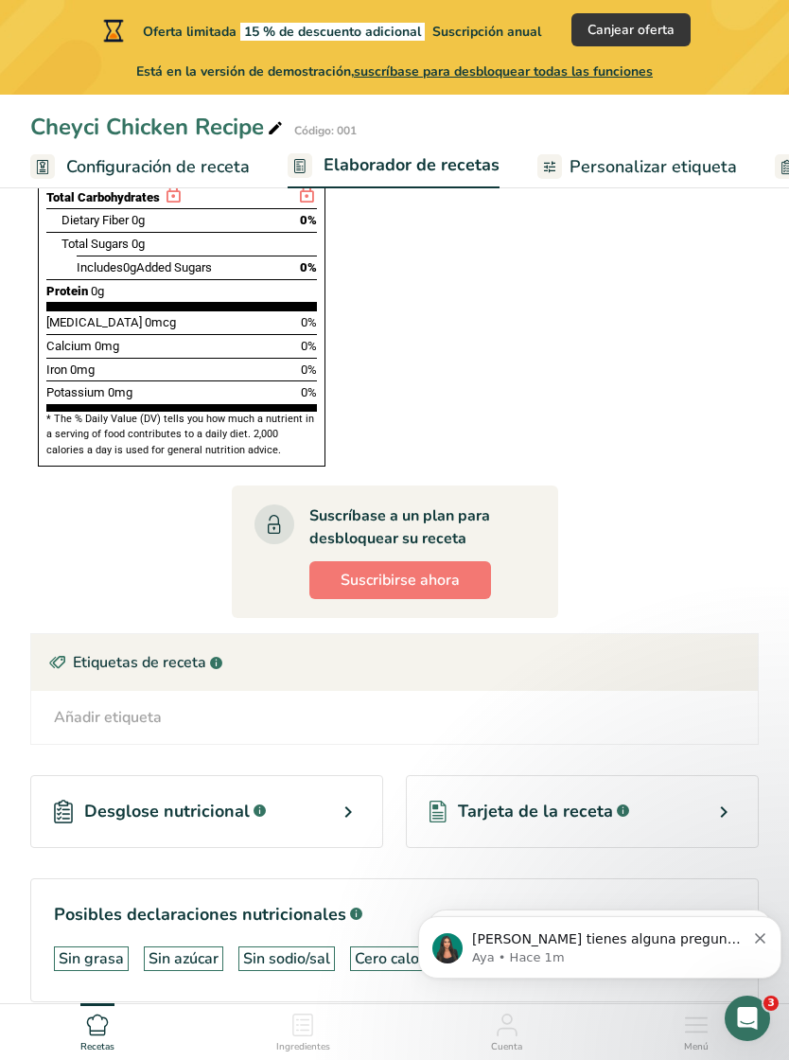
scroll to position [831, 0]
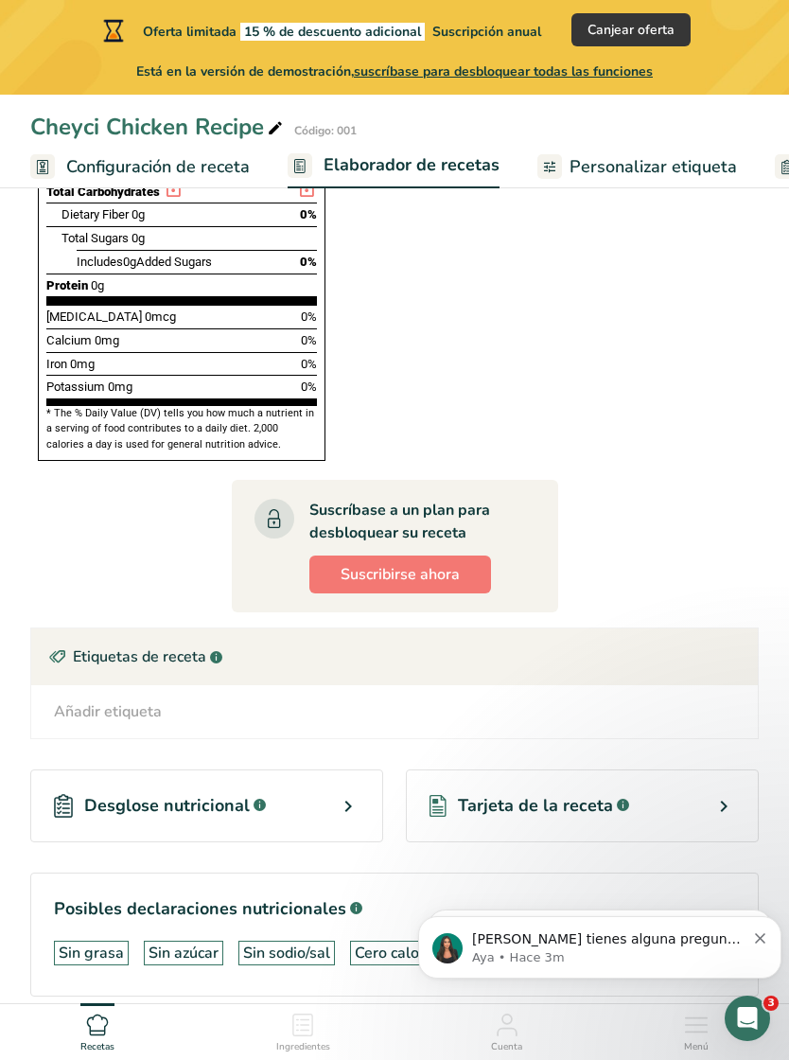
click at [369, 769] on div "Desglose nutricional .a-a{fill:#347362;}.b-a{fill:#fff;}" at bounding box center [206, 805] width 353 height 73
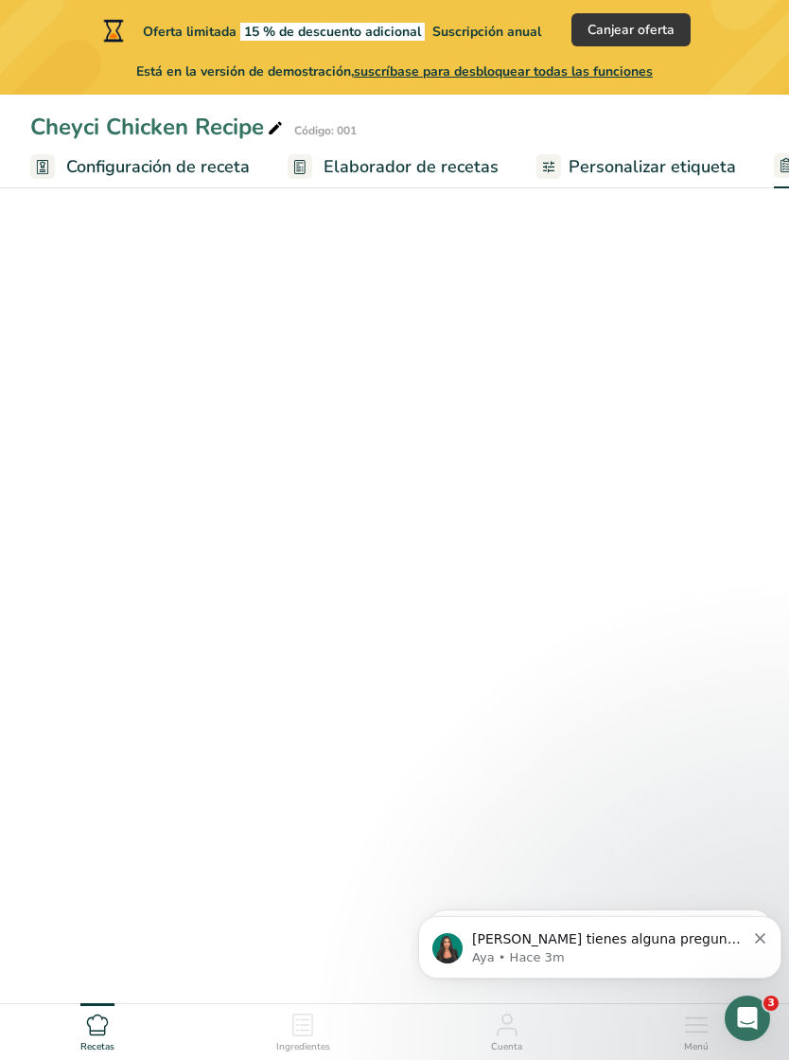
select select "Calories"
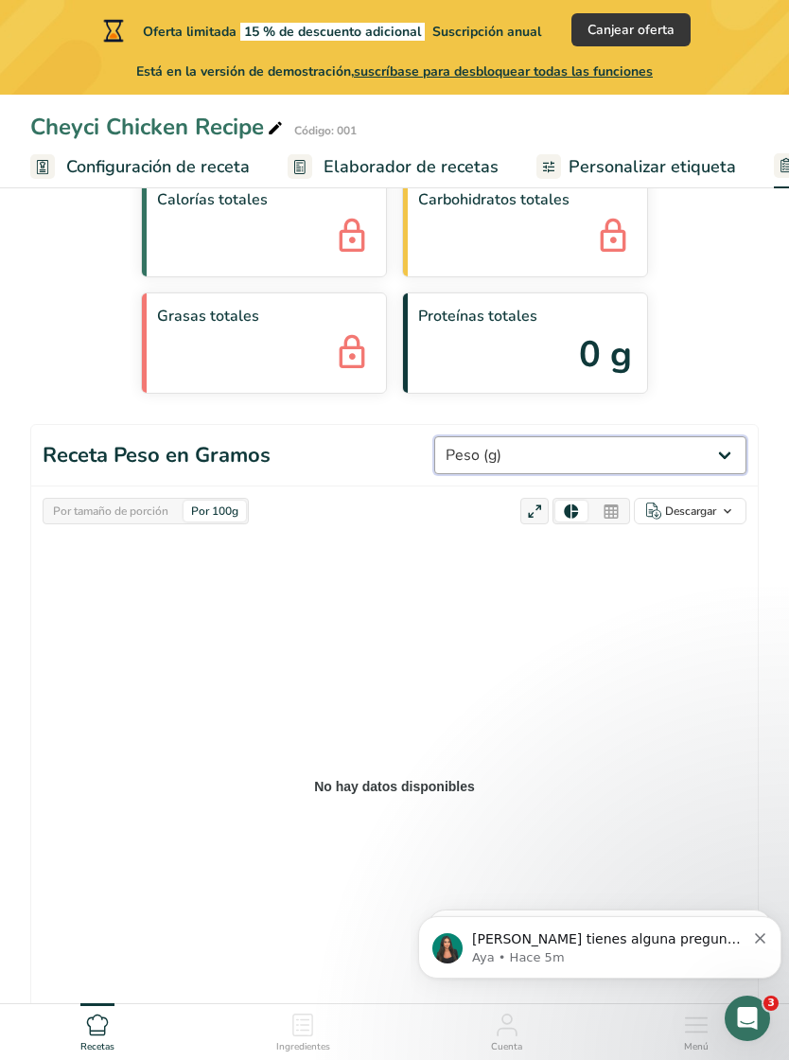
click at [657, 452] on select "Peso (g) Calorías (kcal) Energía KJ (kj) Grasa Total (g) Grasa Saturada (g) Gra…" at bounding box center [590, 455] width 312 height 38
select select "Protein"
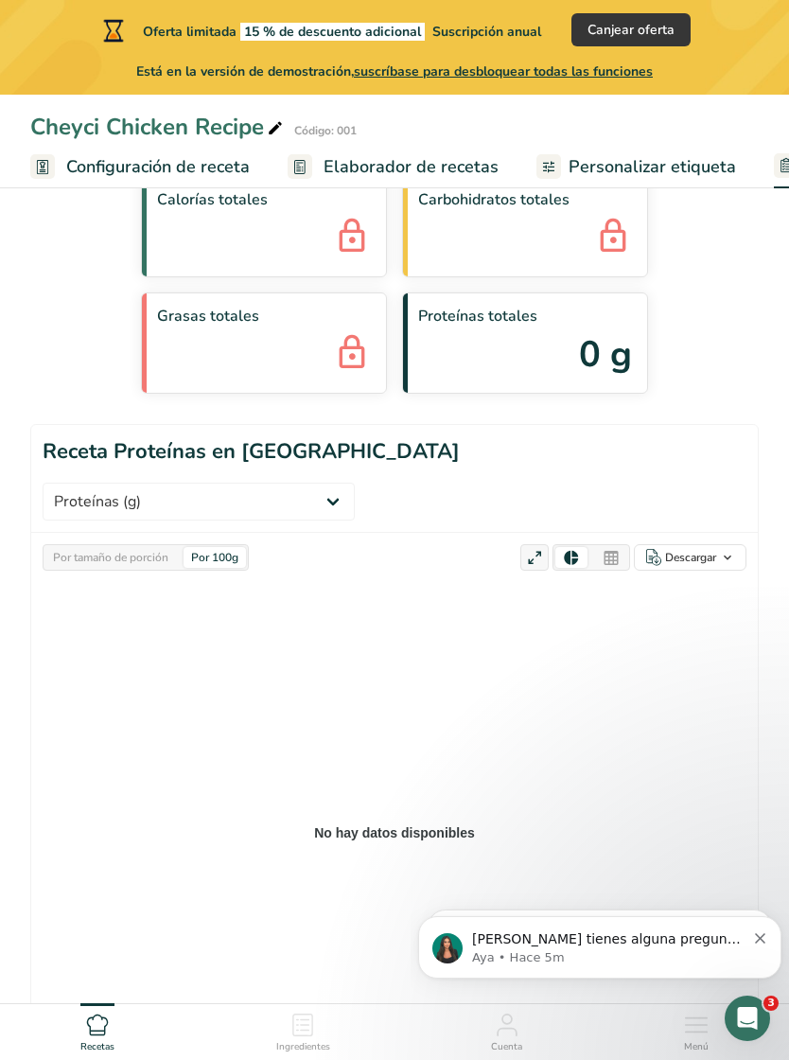
click at [228, 547] on div "Por 100g" at bounding box center [215, 557] width 62 height 21
click at [221, 547] on div "Por 100g" at bounding box center [215, 557] width 62 height 21
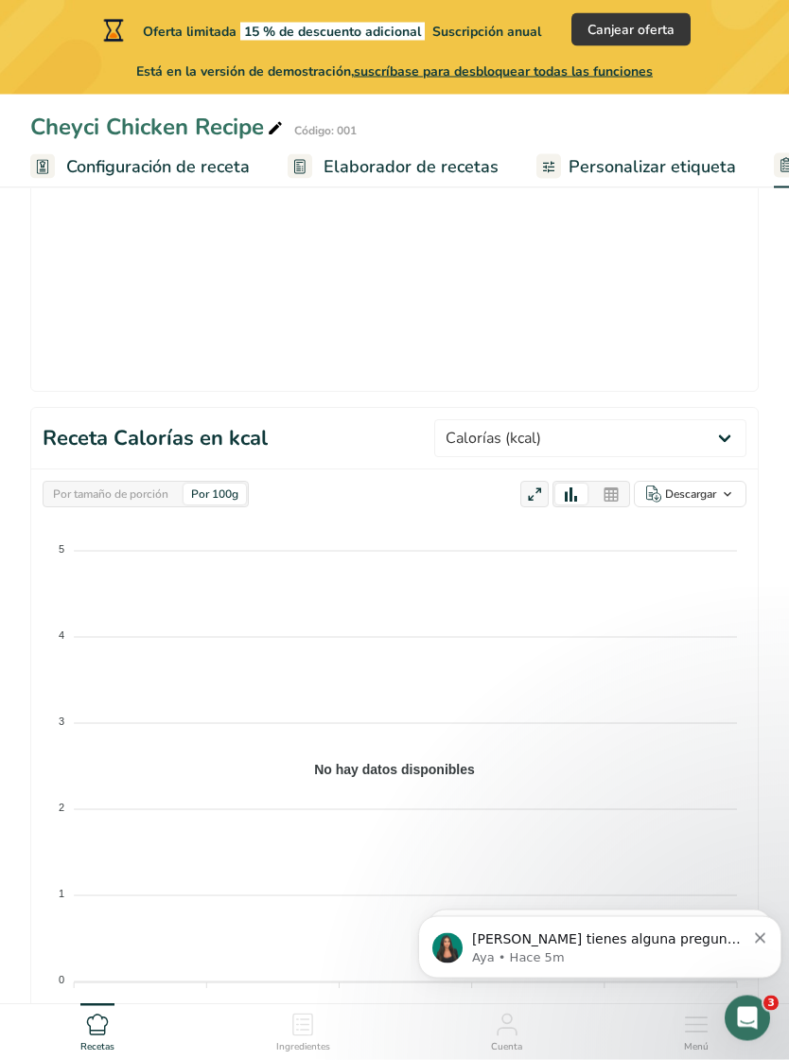
scroll to position [800, 0]
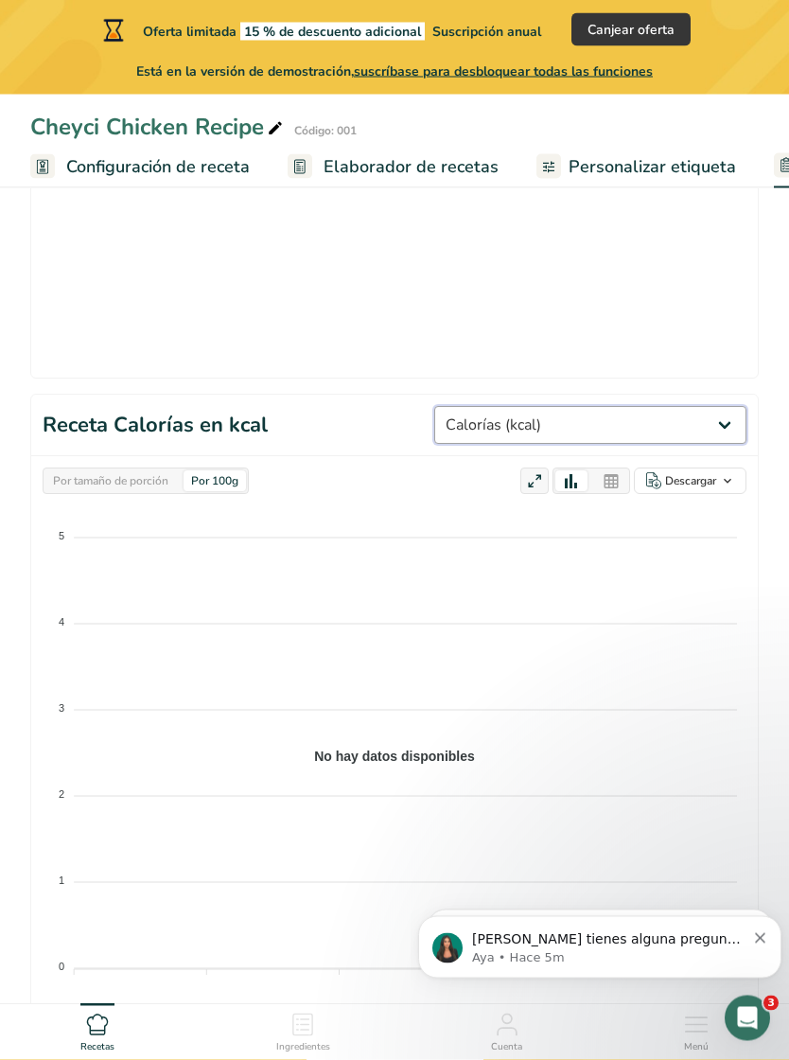
click at [714, 407] on select "Peso (g) Calorías (kcal) Energía KJ (kj) Grasa Total (g) Grasa Saturada (g) Gra…" at bounding box center [590, 426] width 312 height 38
click at [211, 470] on div "Por 100g" at bounding box center [215, 480] width 62 height 21
click at [205, 470] on div "Por 100g" at bounding box center [215, 480] width 62 height 21
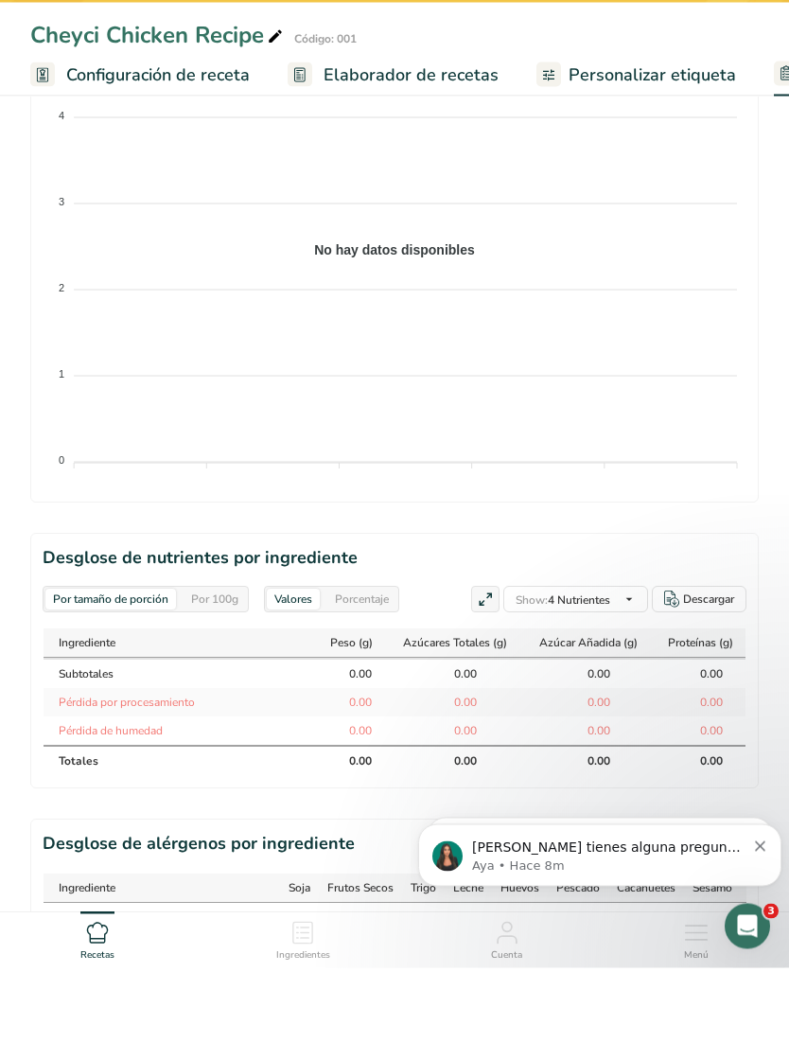
scroll to position [1214, 0]
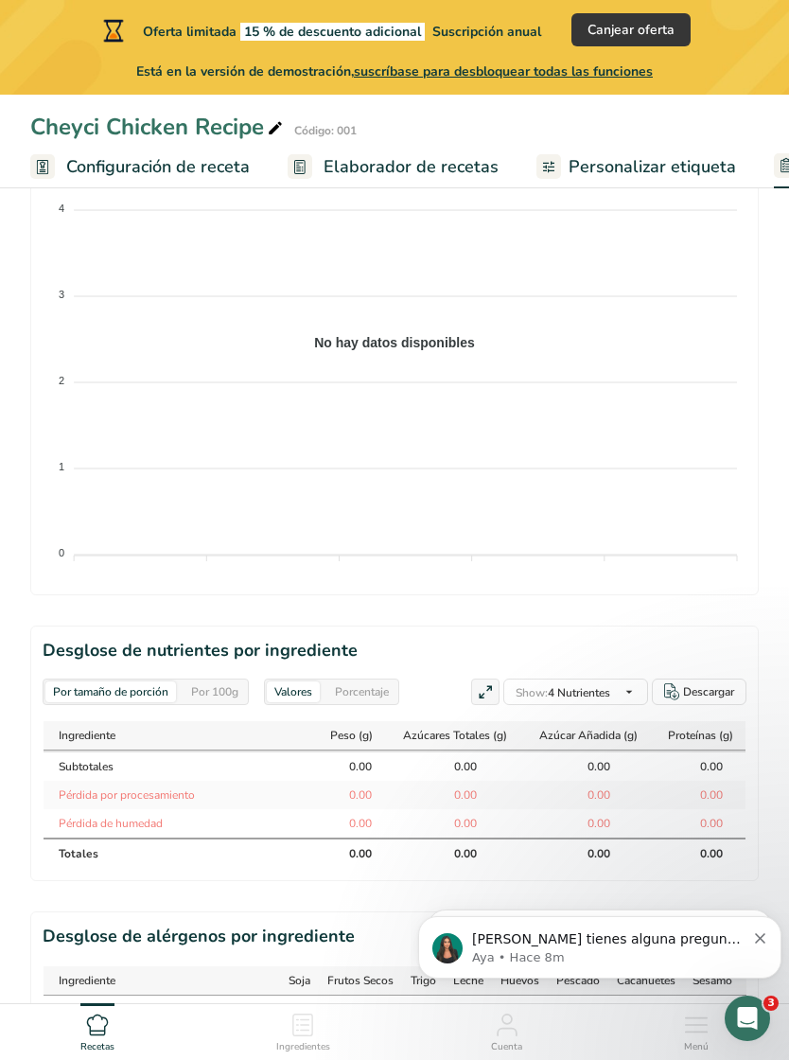
click at [519, 895] on body "Si tienes alguna pregunta no dudes en consultarnos. ¡Estamos aquí para ayudarte…" at bounding box center [599, 942] width 363 height 117
click at [521, 899] on body "Si tienes alguna pregunta no dudes en consultarnos. ¡Estamos aquí para ayudarte…" at bounding box center [599, 942] width 363 height 117
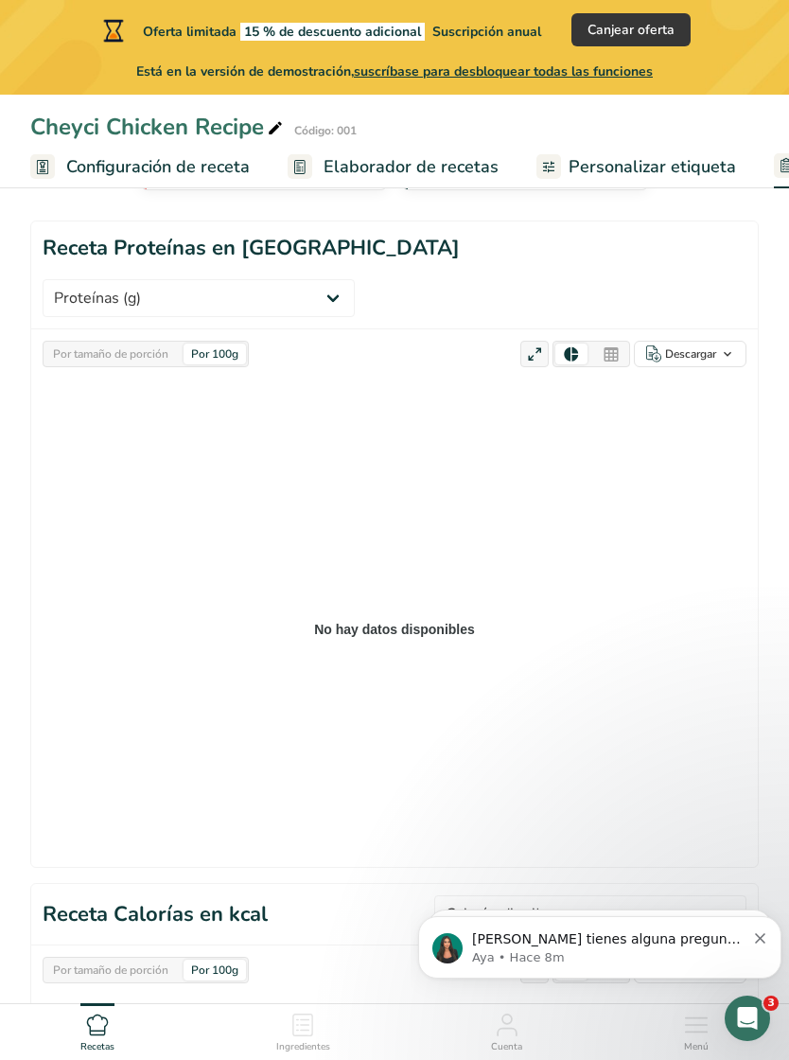
scroll to position [0, 0]
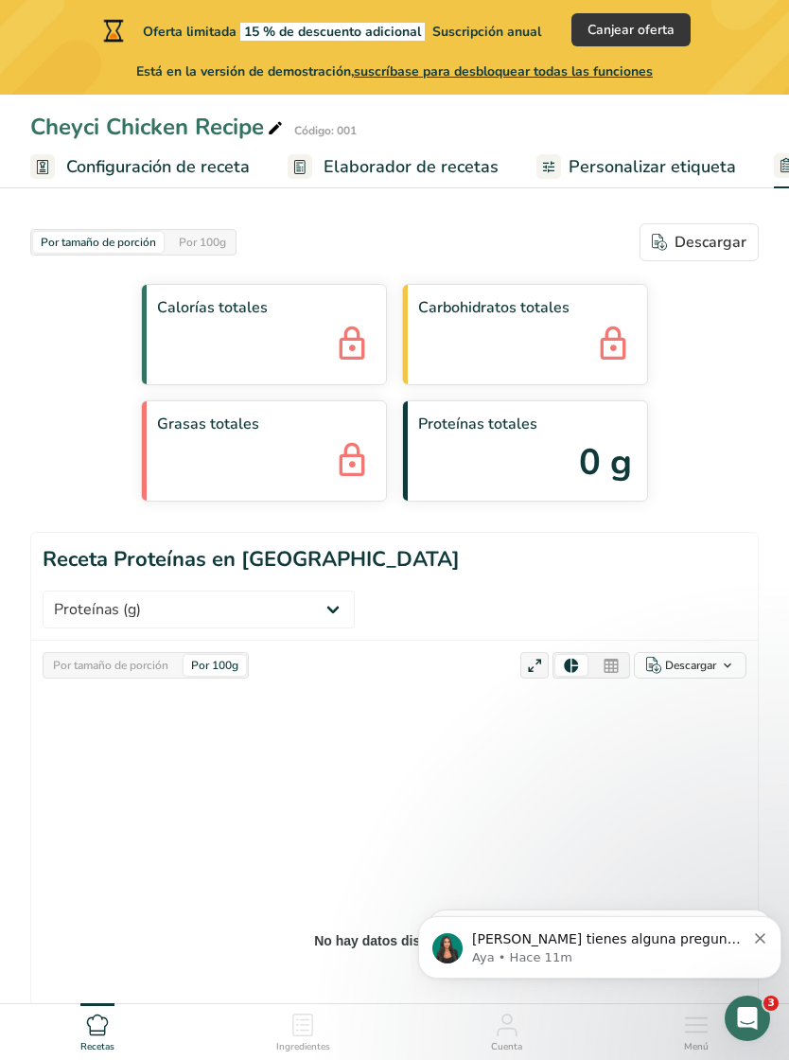
click at [496, 30] on span "Suscripción anual" at bounding box center [486, 32] width 109 height 18
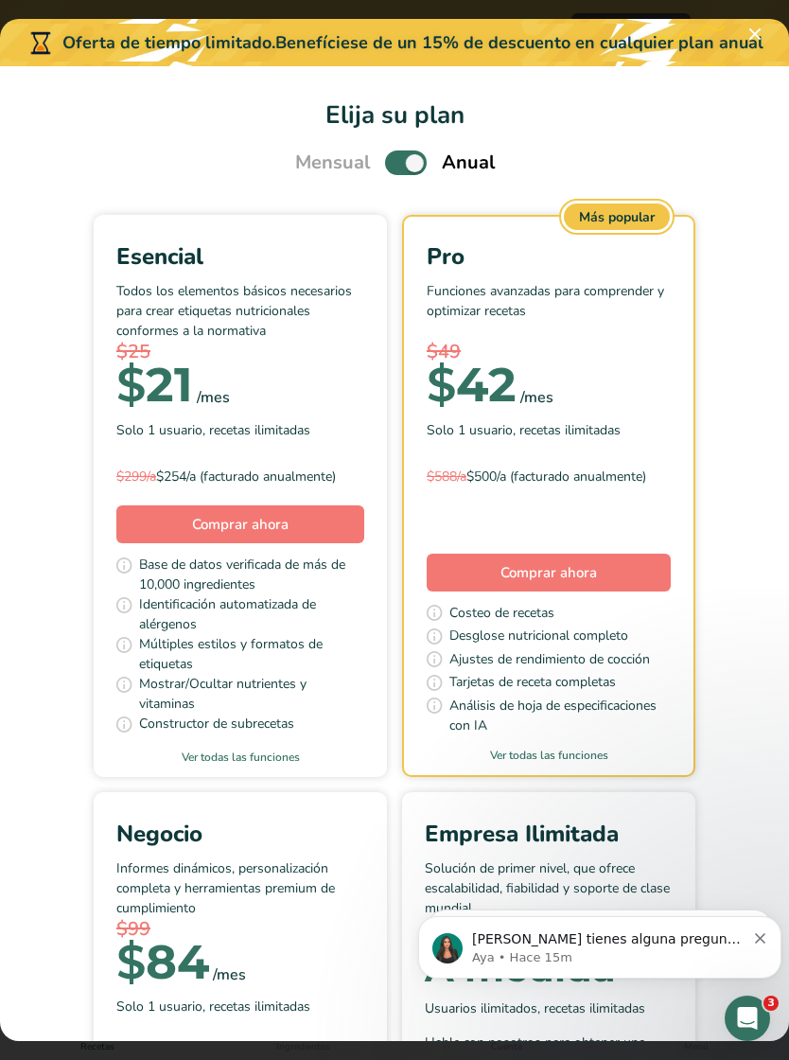
click at [402, 150] on span "Pick Your Pricing Plan Modal" at bounding box center [406, 162] width 42 height 24
click at [397, 157] on input "Pick Your Pricing Plan Modal" at bounding box center [391, 163] width 12 height 12
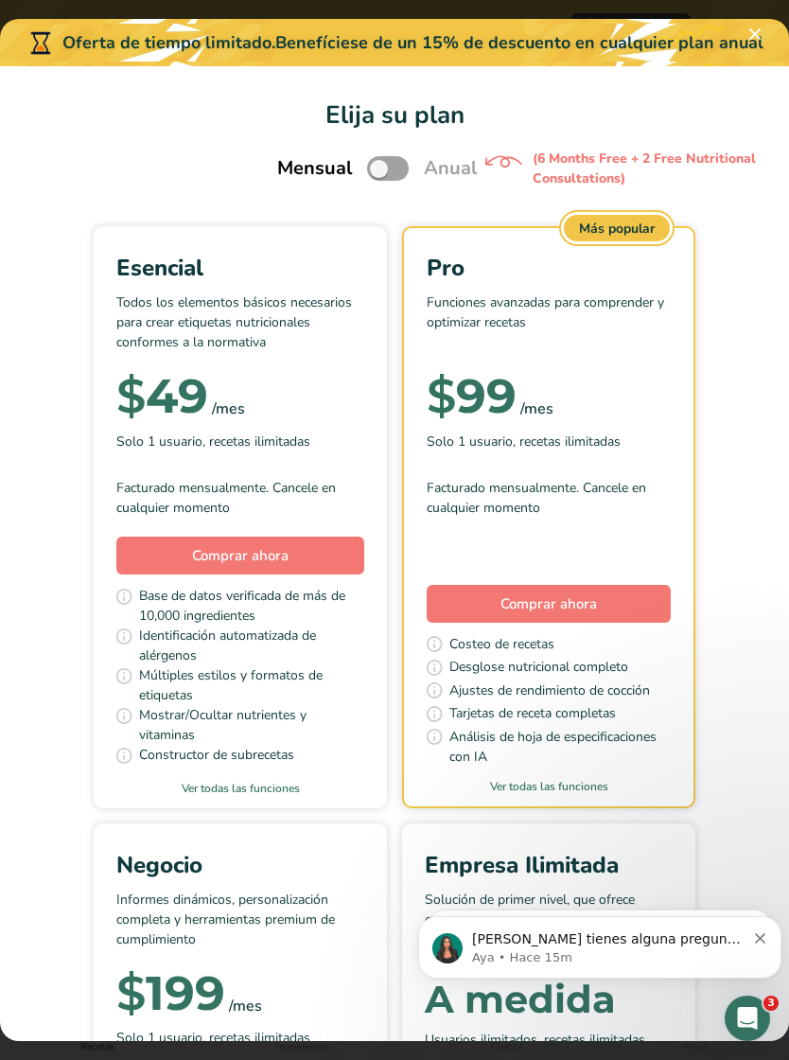
click at [375, 159] on span "Pick Your Pricing Plan Modal" at bounding box center [388, 168] width 42 height 24
click at [375, 163] on input "Pick Your Pricing Plan Modal" at bounding box center [373, 169] width 12 height 12
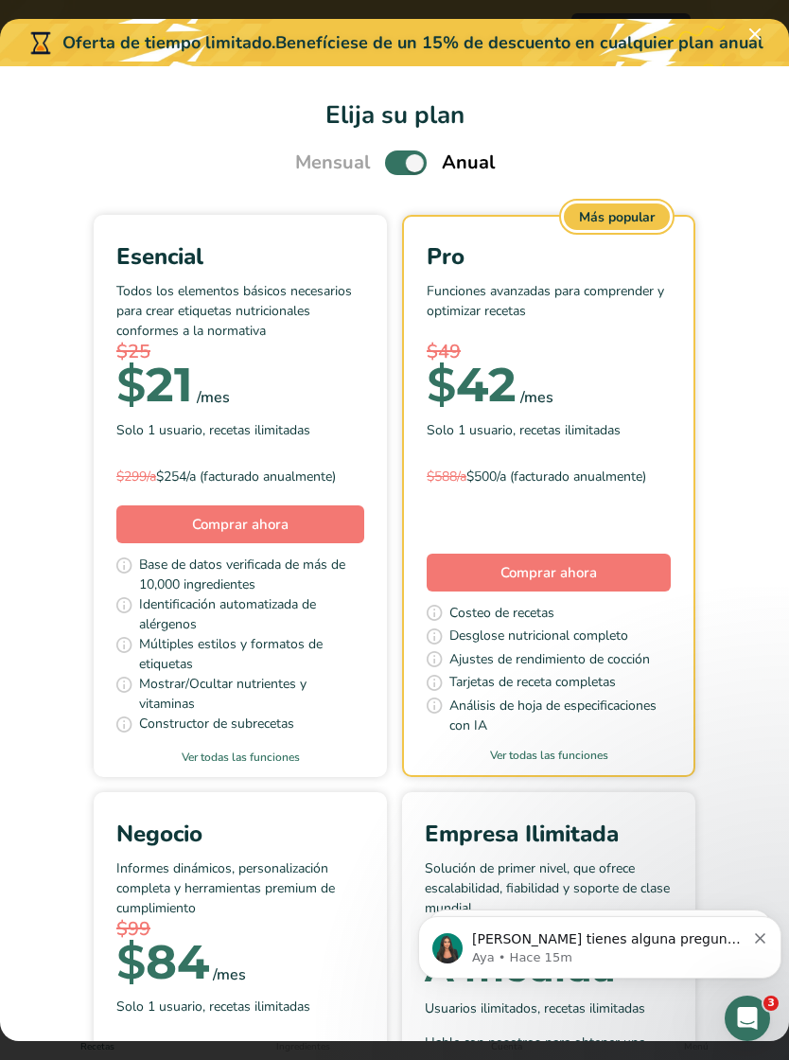
click at [413, 156] on span "Pick Your Pricing Plan Modal" at bounding box center [406, 162] width 42 height 24
click at [397, 157] on input "Pick Your Pricing Plan Modal" at bounding box center [391, 163] width 12 height 12
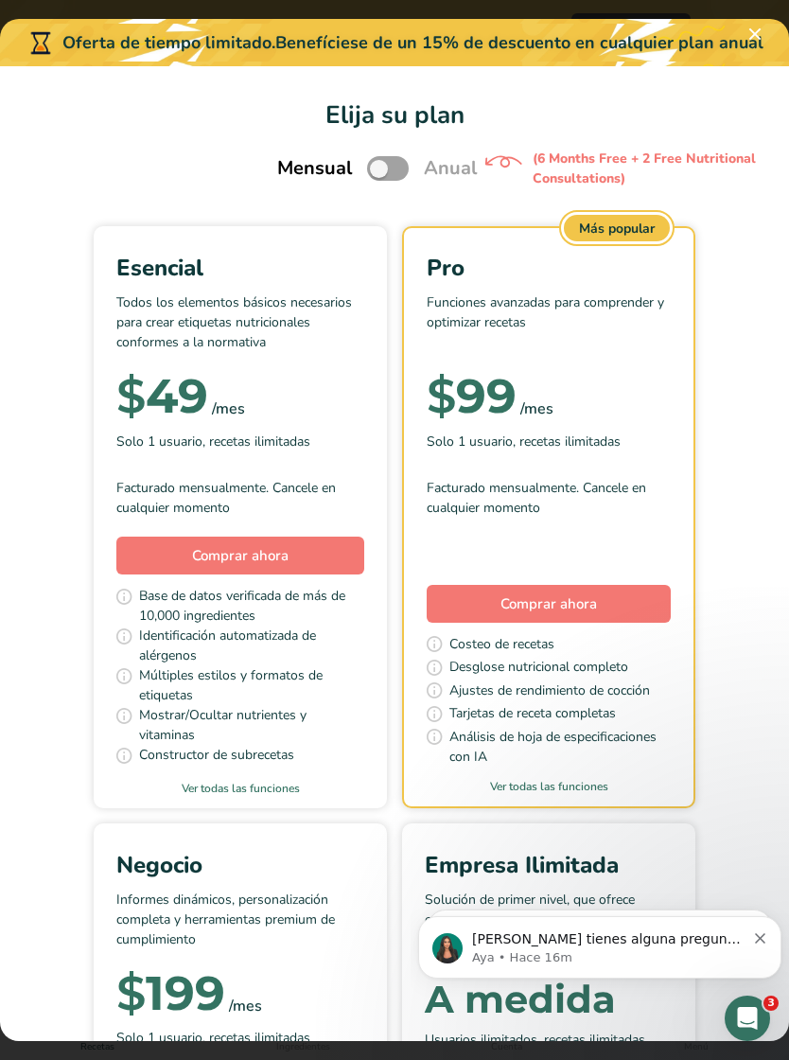
click at [384, 159] on span "Pick Your Pricing Plan Modal" at bounding box center [388, 168] width 42 height 24
click at [379, 163] on input "Pick Your Pricing Plan Modal" at bounding box center [373, 169] width 12 height 12
checkbox input "true"
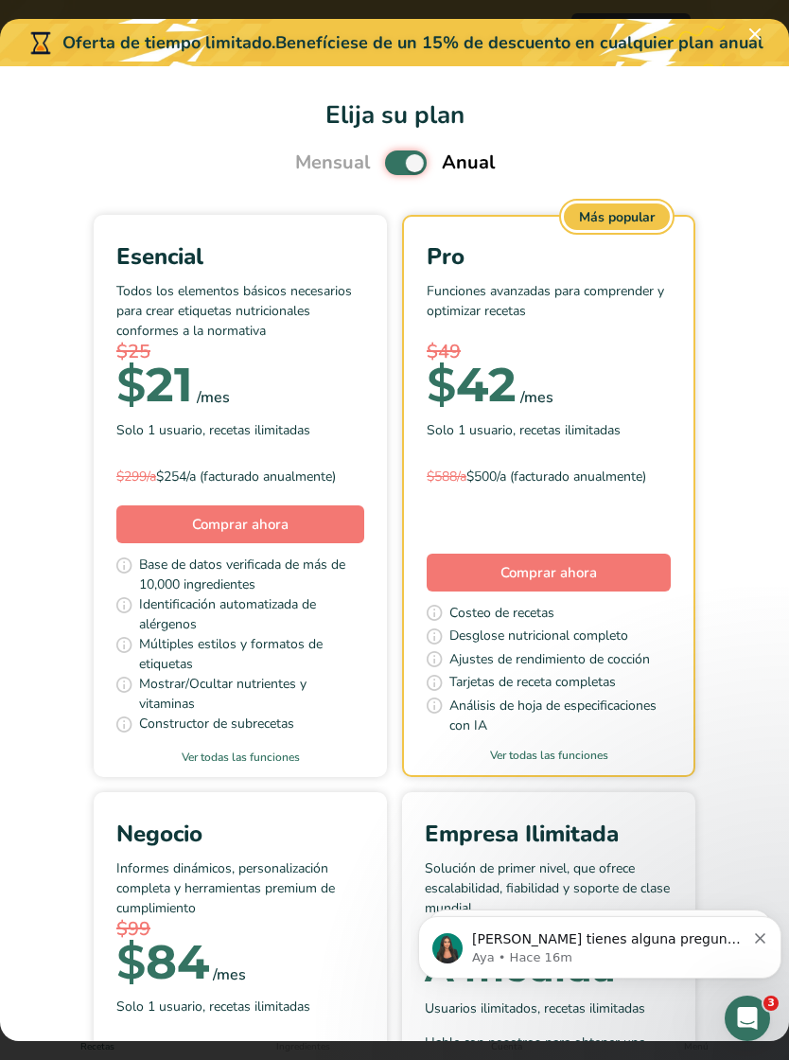
click at [549, 575] on button "Comprar ahora" at bounding box center [549, 573] width 244 height 38
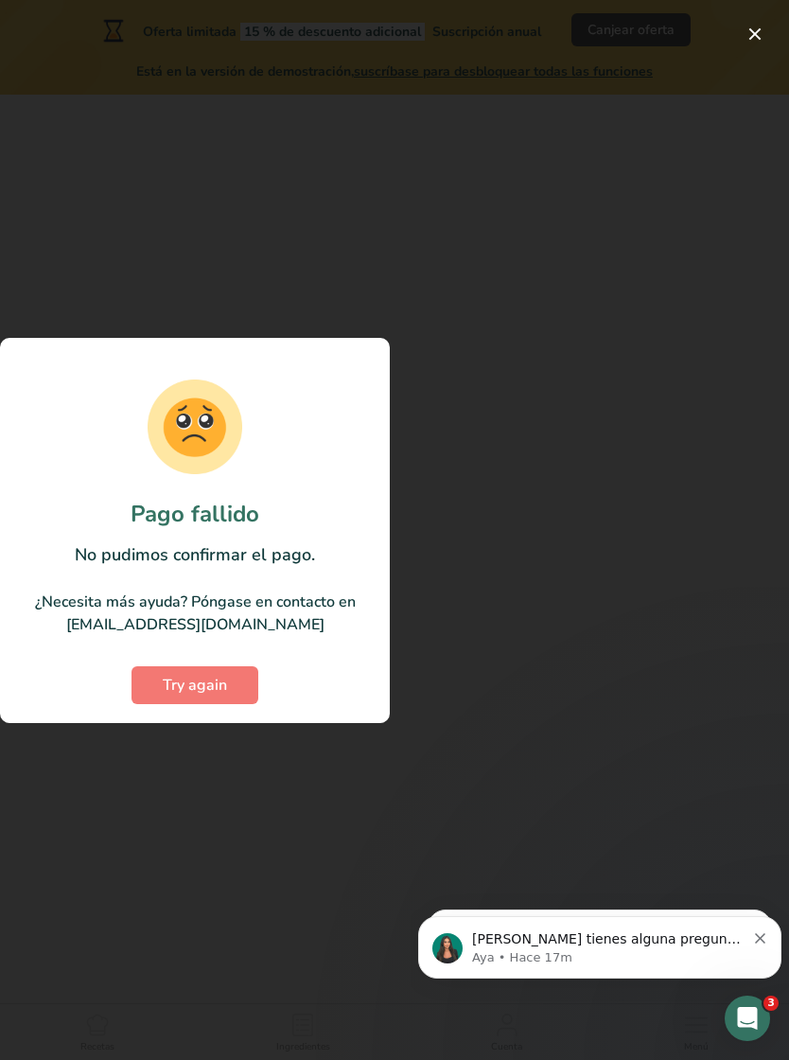
click at [749, 44] on button "button" at bounding box center [755, 34] width 30 height 30
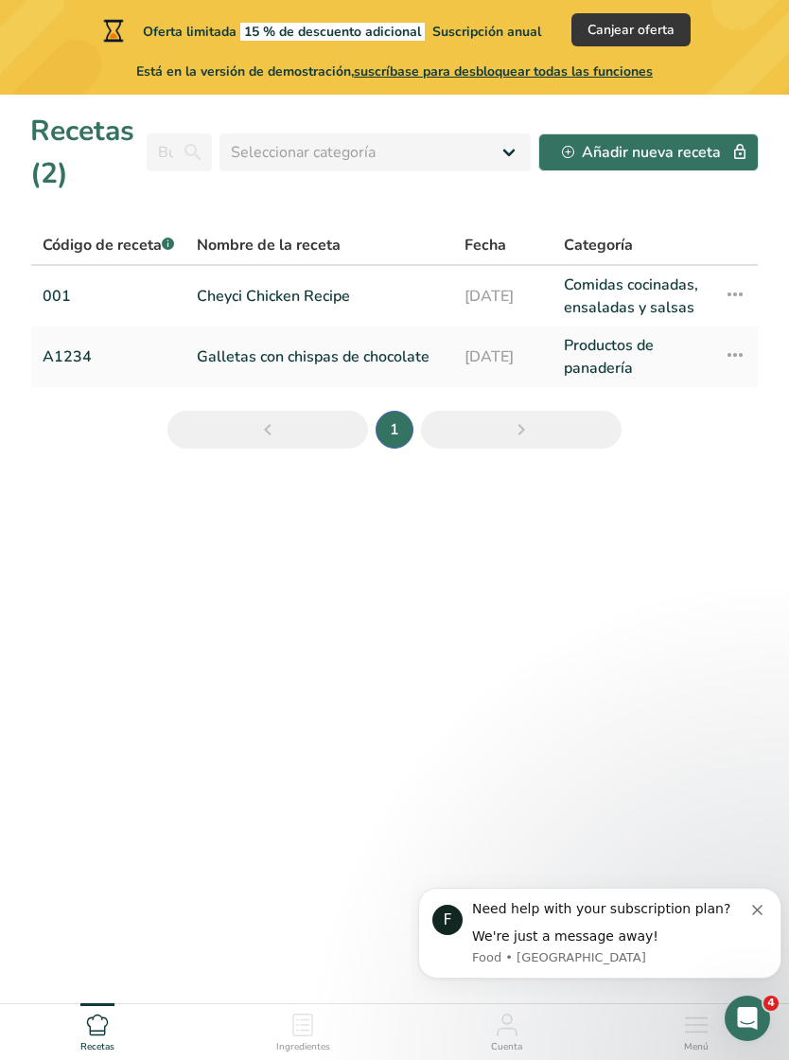
click at [747, 237] on th at bounding box center [735, 246] width 45 height 40
click at [747, 236] on th at bounding box center [735, 246] width 45 height 40
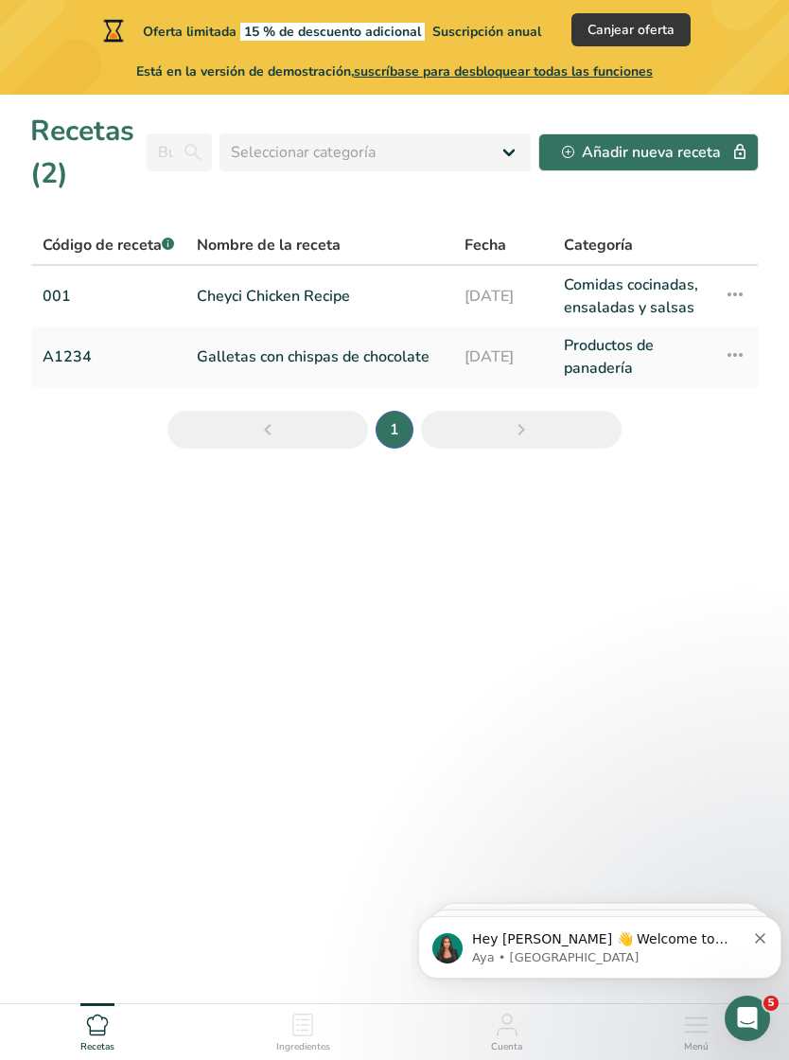
click at [746, 372] on icon at bounding box center [735, 355] width 23 height 34
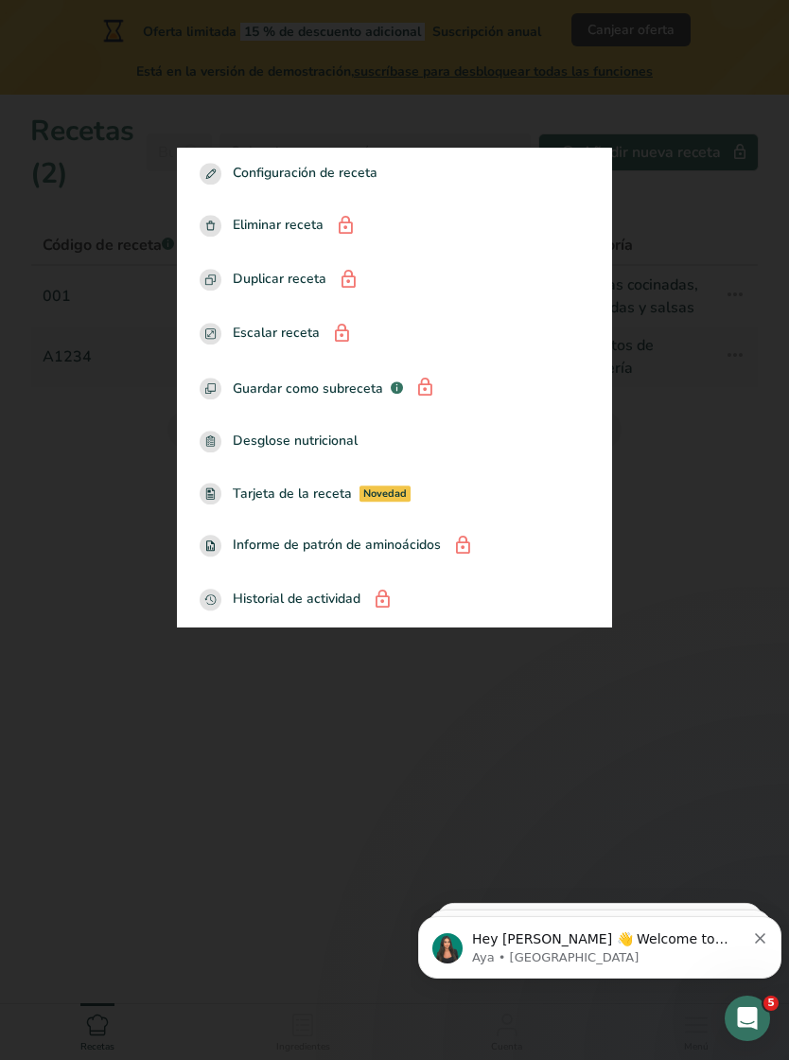
click at [736, 535] on div at bounding box center [394, 530] width 789 height 1060
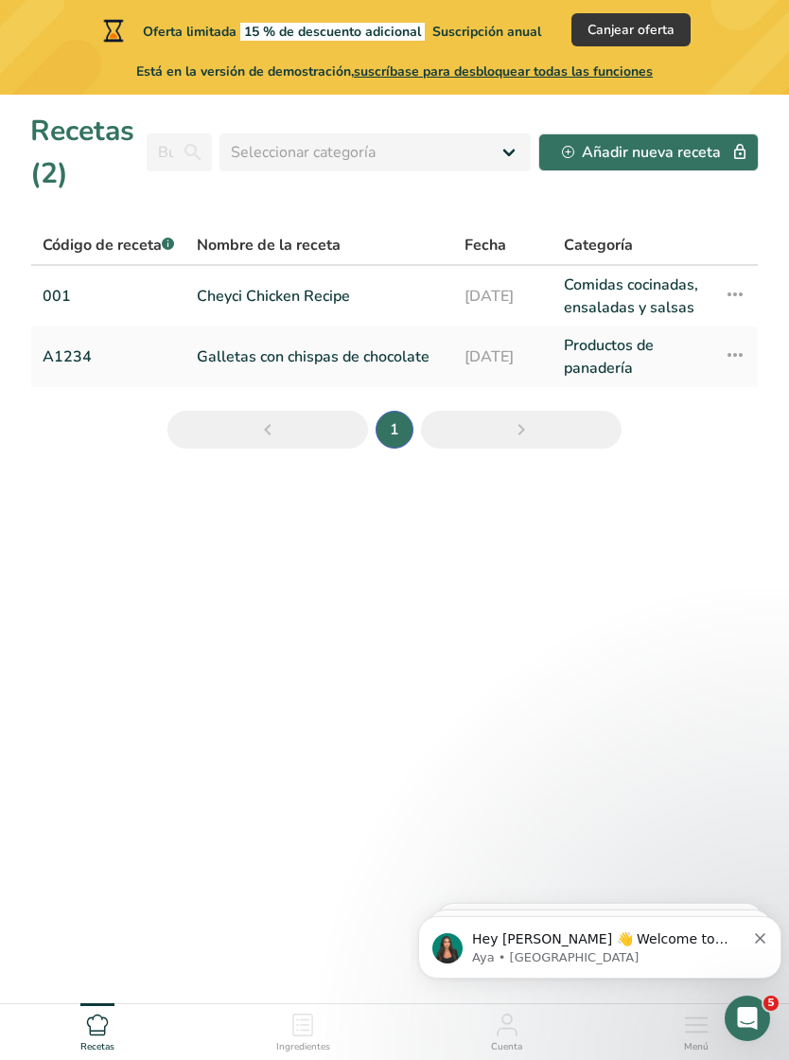
click at [226, 379] on link "Galletas con chispas de chocolate" at bounding box center [319, 356] width 245 height 45
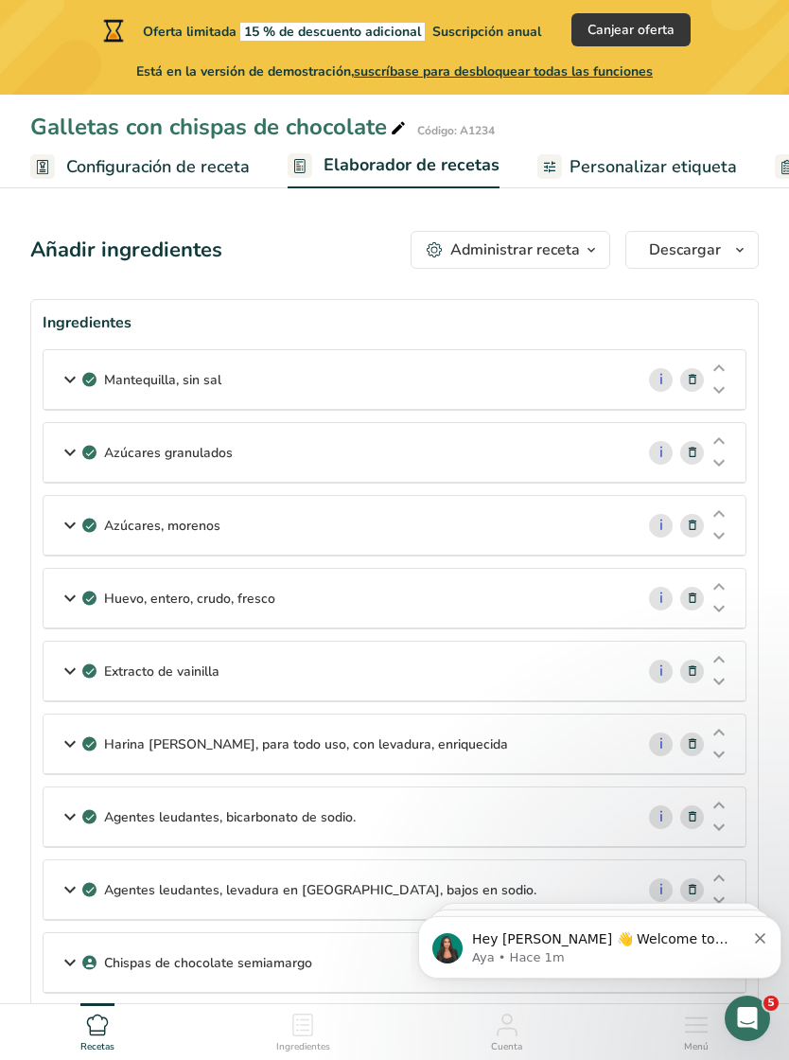
click at [121, 184] on link "Configuración de receta" at bounding box center [140, 167] width 220 height 43
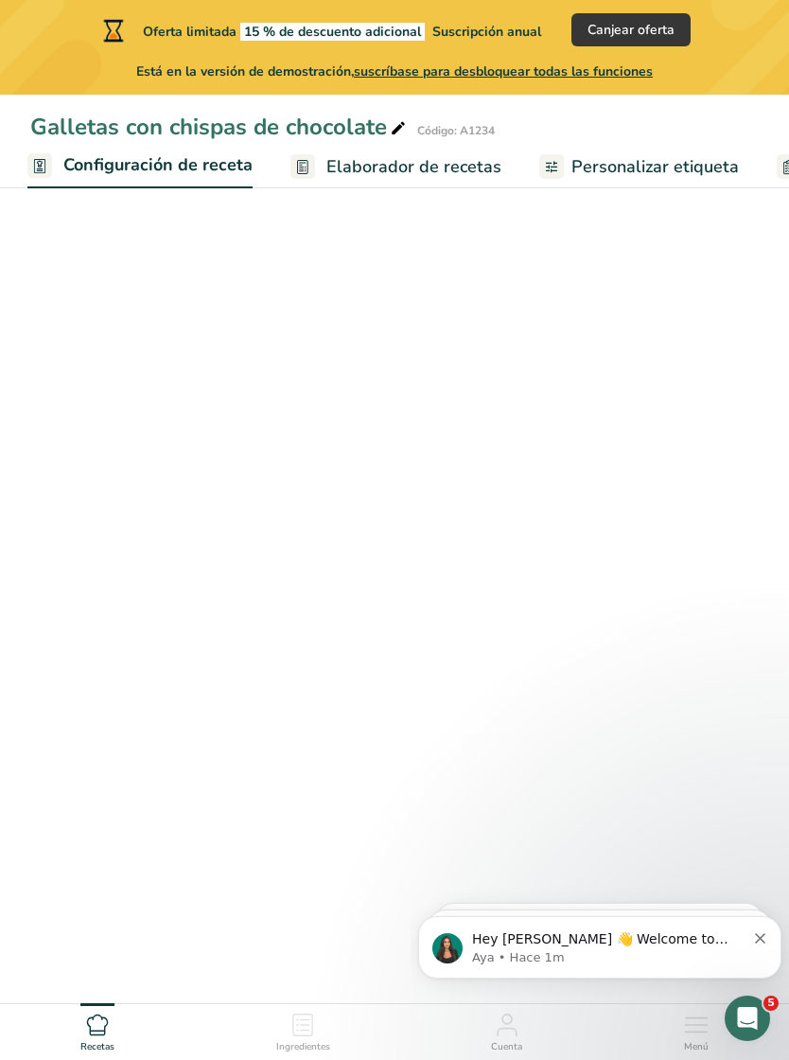
scroll to position [0, 7]
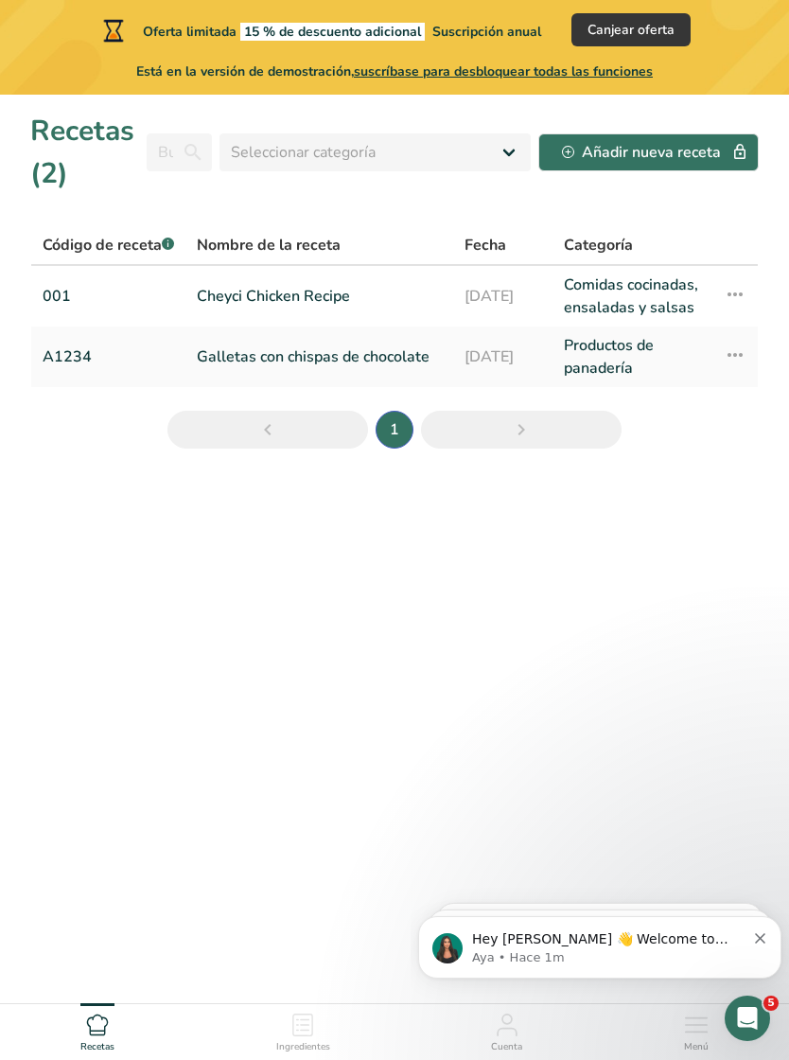
click at [284, 313] on link "Cheyci Chicken Recipe" at bounding box center [319, 295] width 245 height 45
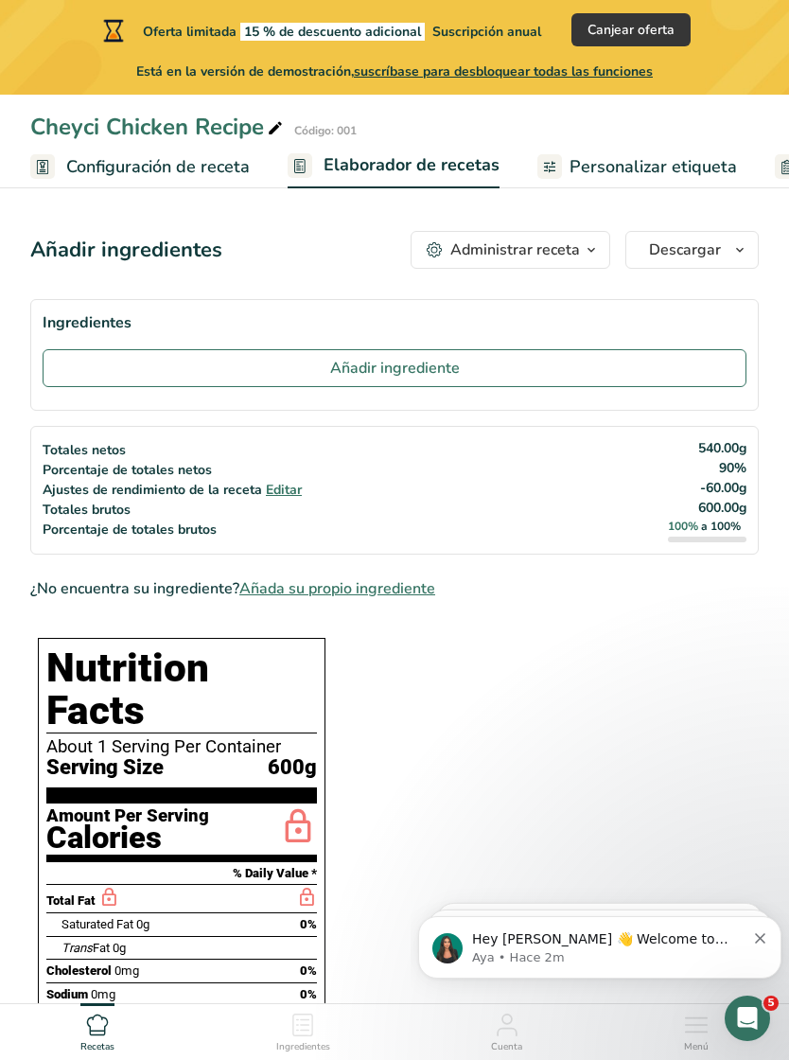
click at [635, 171] on span "Personalizar etiqueta" at bounding box center [653, 167] width 167 height 26
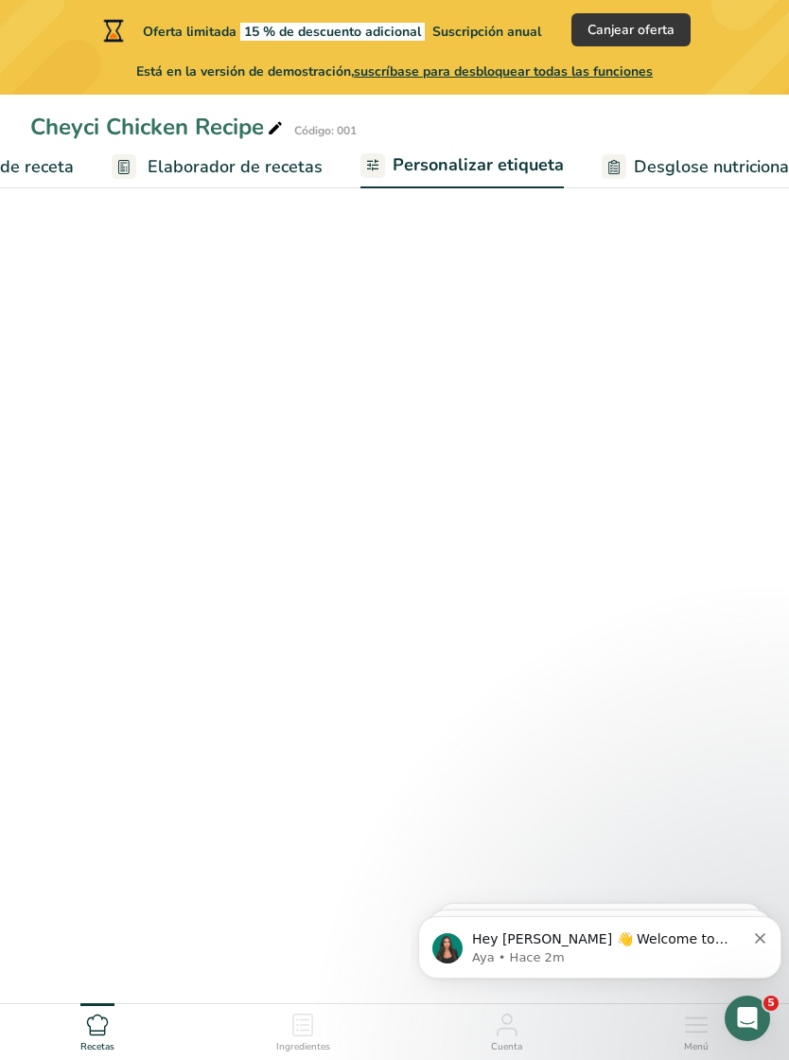
scroll to position [0, 507]
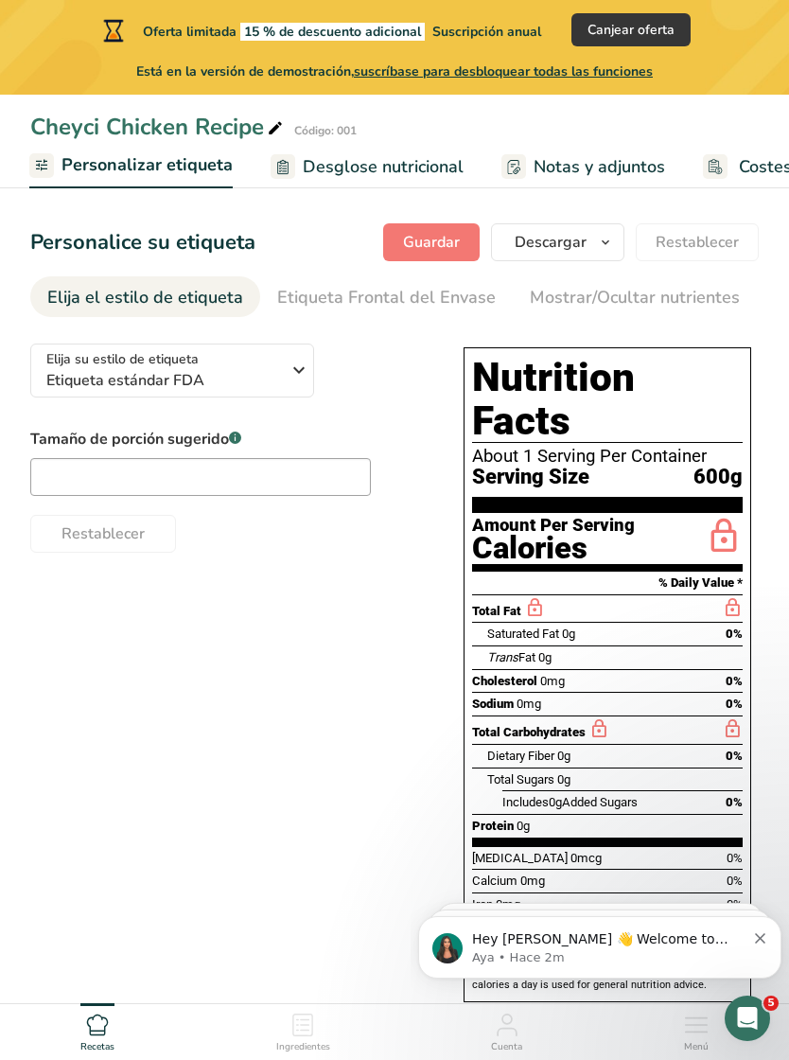
click at [616, 251] on span "button" at bounding box center [605, 242] width 23 height 23
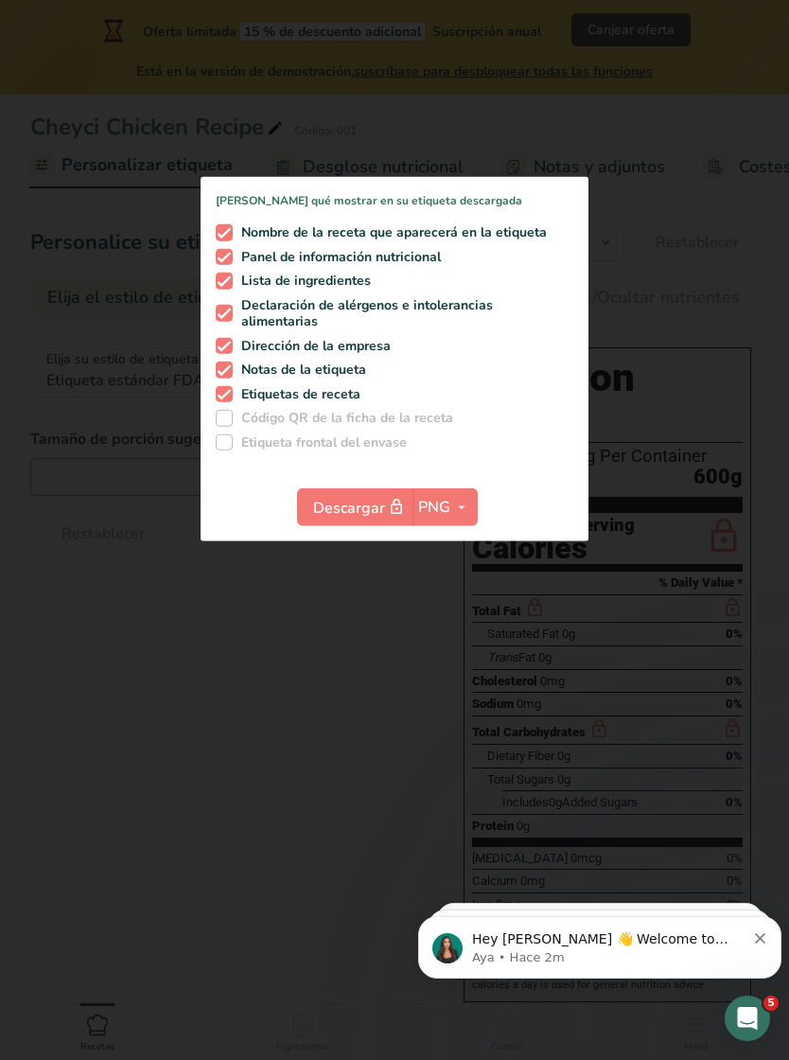
click at [317, 655] on div at bounding box center [394, 530] width 789 height 1060
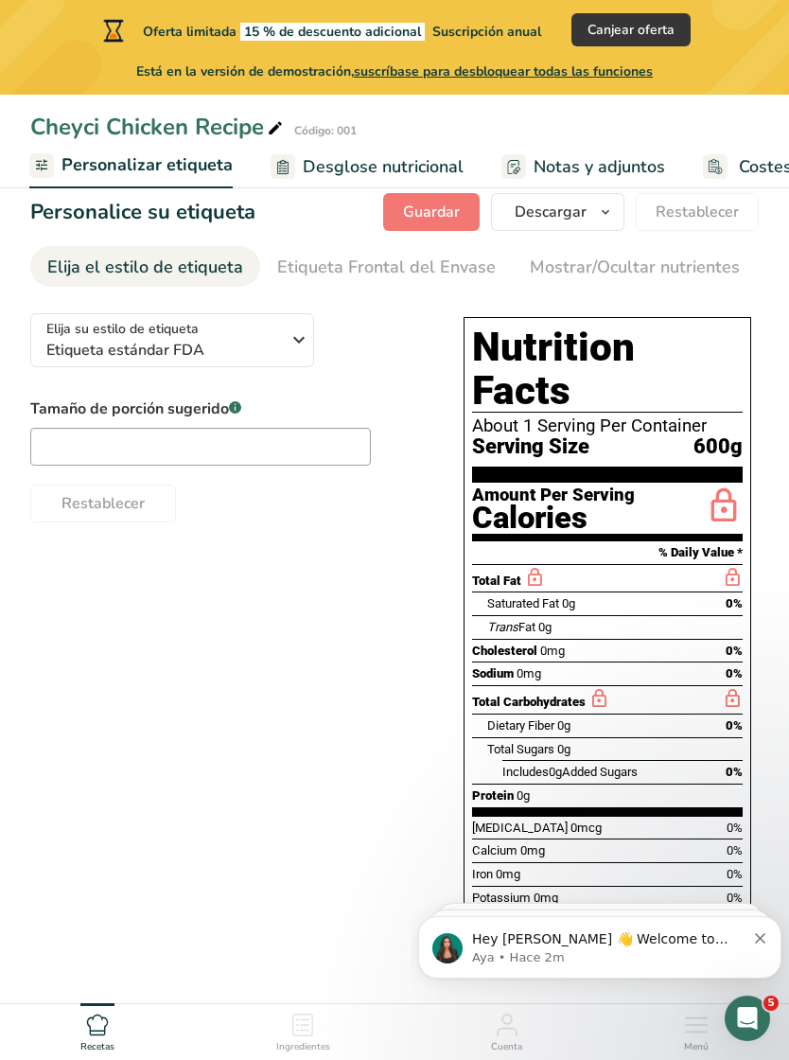
scroll to position [57, 0]
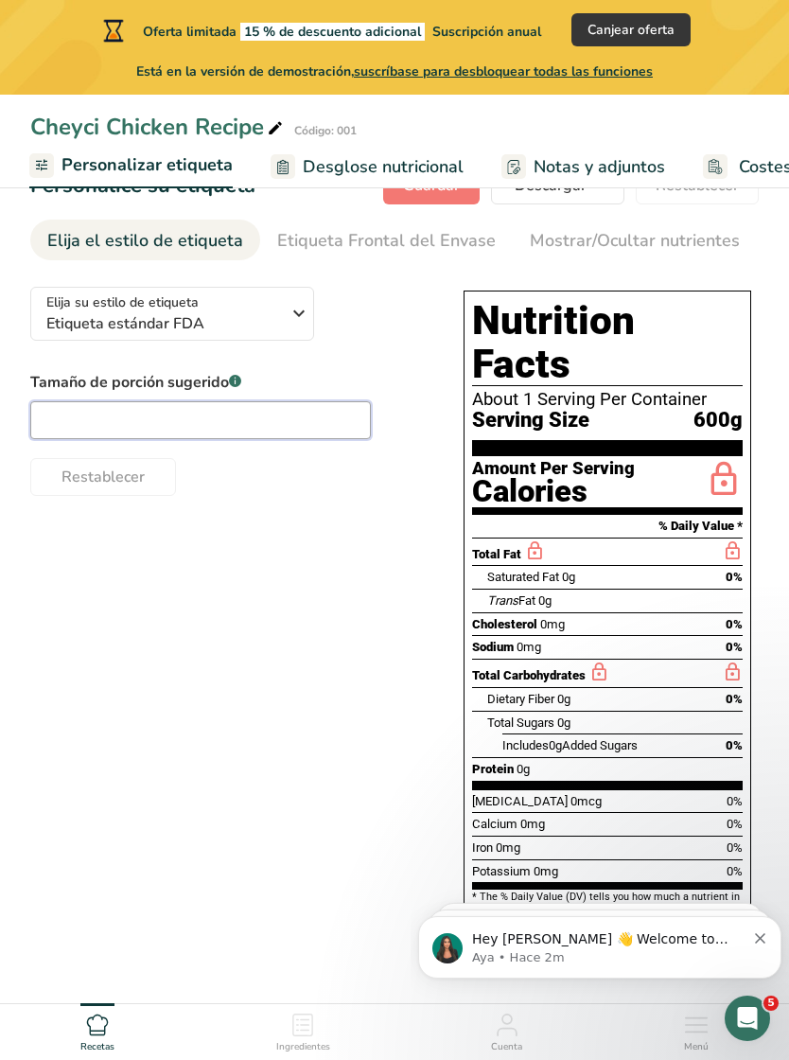
click at [171, 418] on input "text" at bounding box center [200, 420] width 341 height 38
click at [212, 314] on span "Etiqueta estándar FDA" at bounding box center [166, 323] width 241 height 23
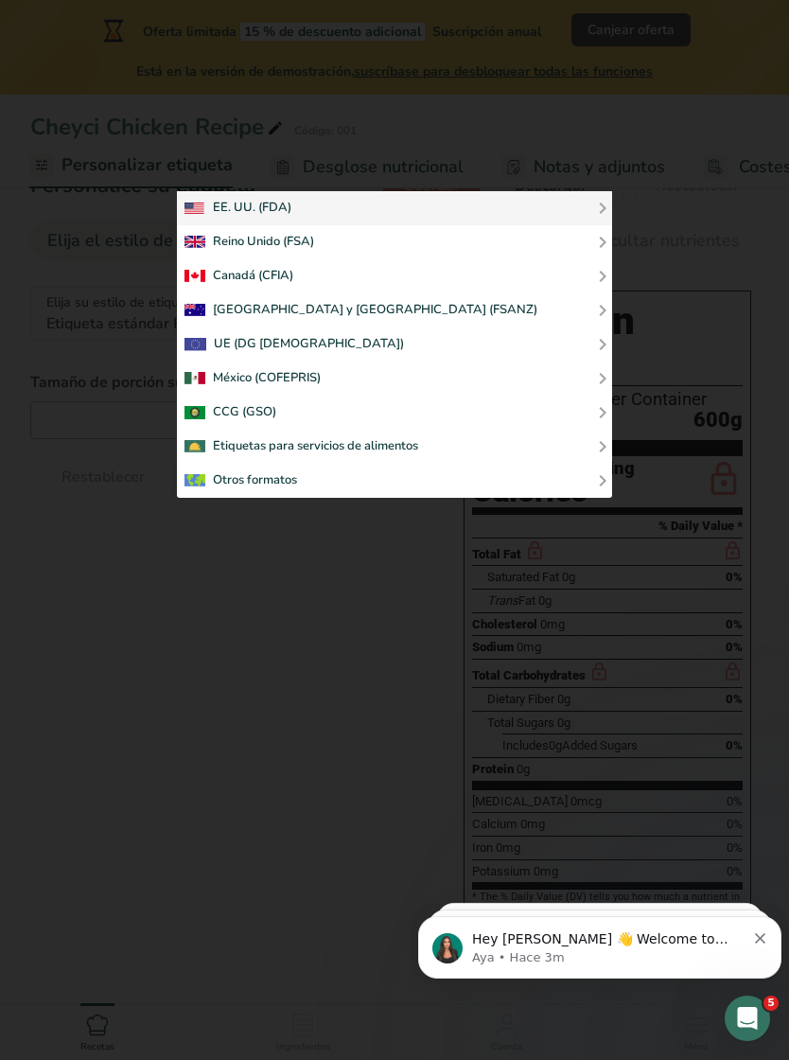
click at [205, 631] on div at bounding box center [394, 530] width 789 height 1060
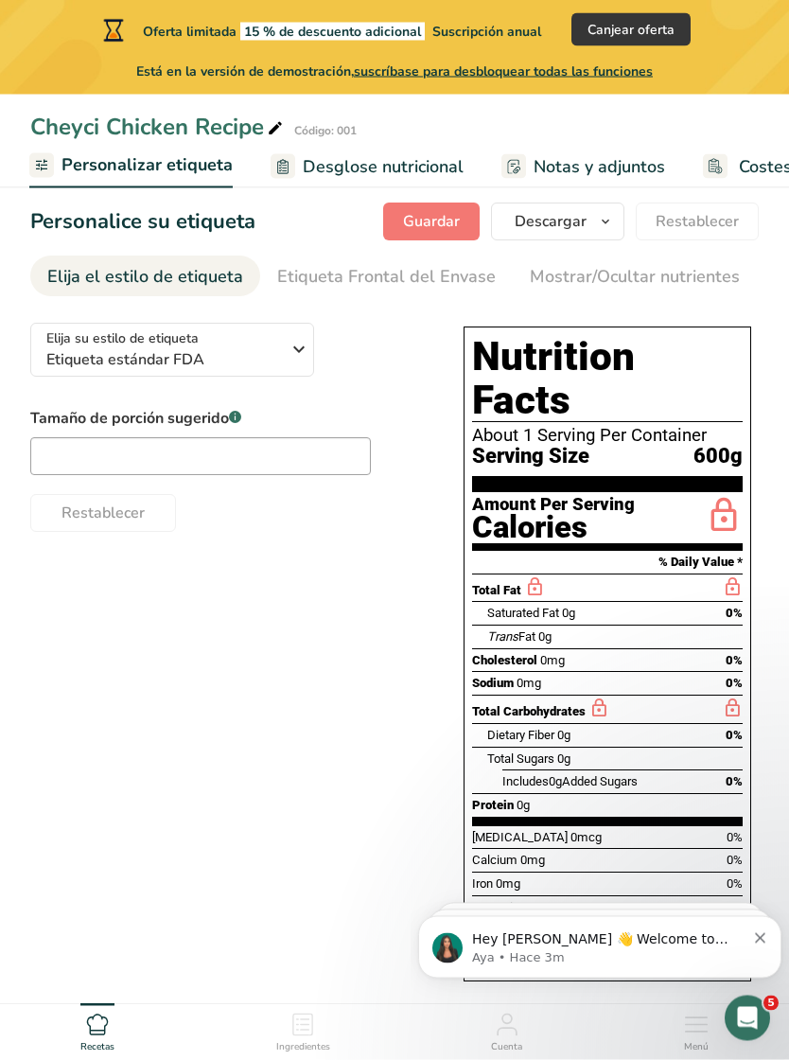
scroll to position [0, 0]
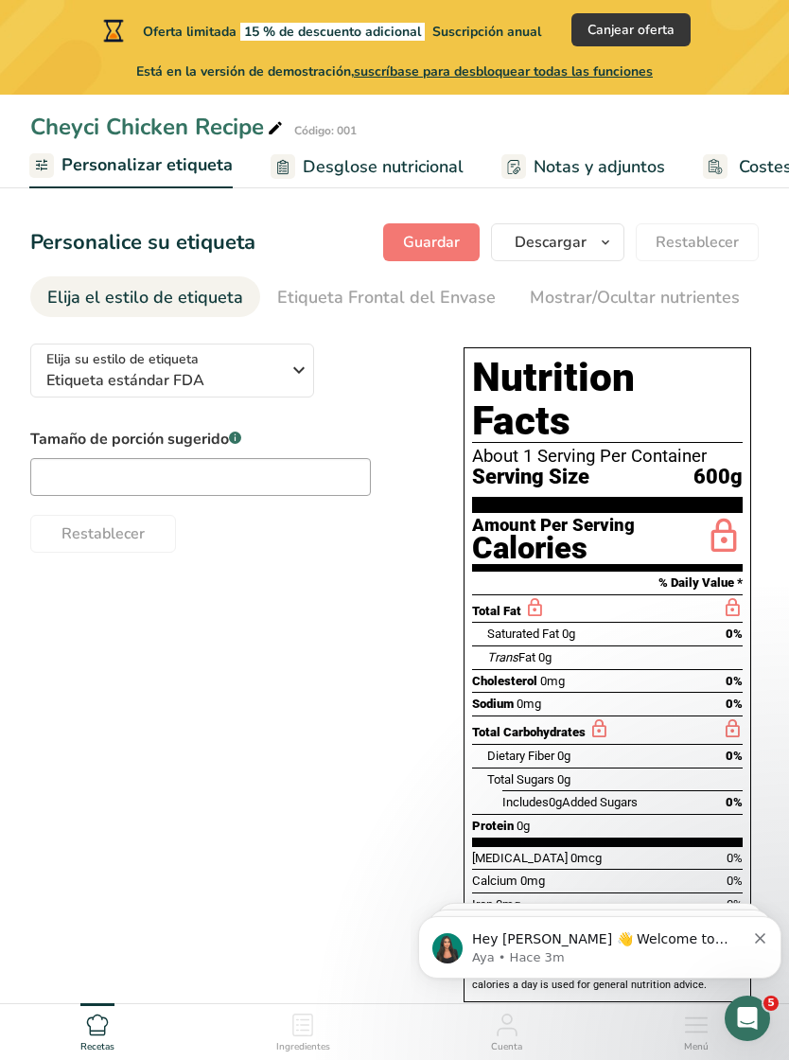
click at [659, 37] on span "Canjear oferta" at bounding box center [631, 30] width 87 height 20
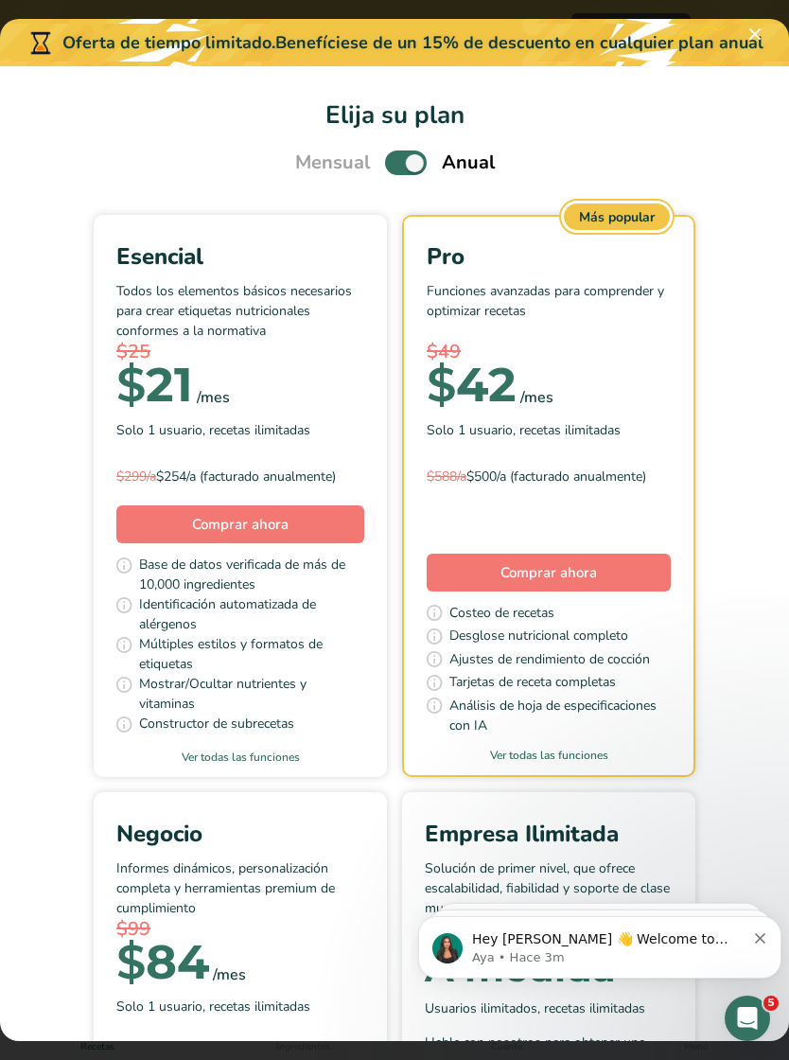
click at [408, 159] on span "Pick Your Pricing Plan Modal" at bounding box center [406, 162] width 42 height 24
click at [397, 159] on input "Pick Your Pricing Plan Modal" at bounding box center [391, 163] width 12 height 12
checkbox input "false"
